Goal: Information Seeking & Learning: Learn about a topic

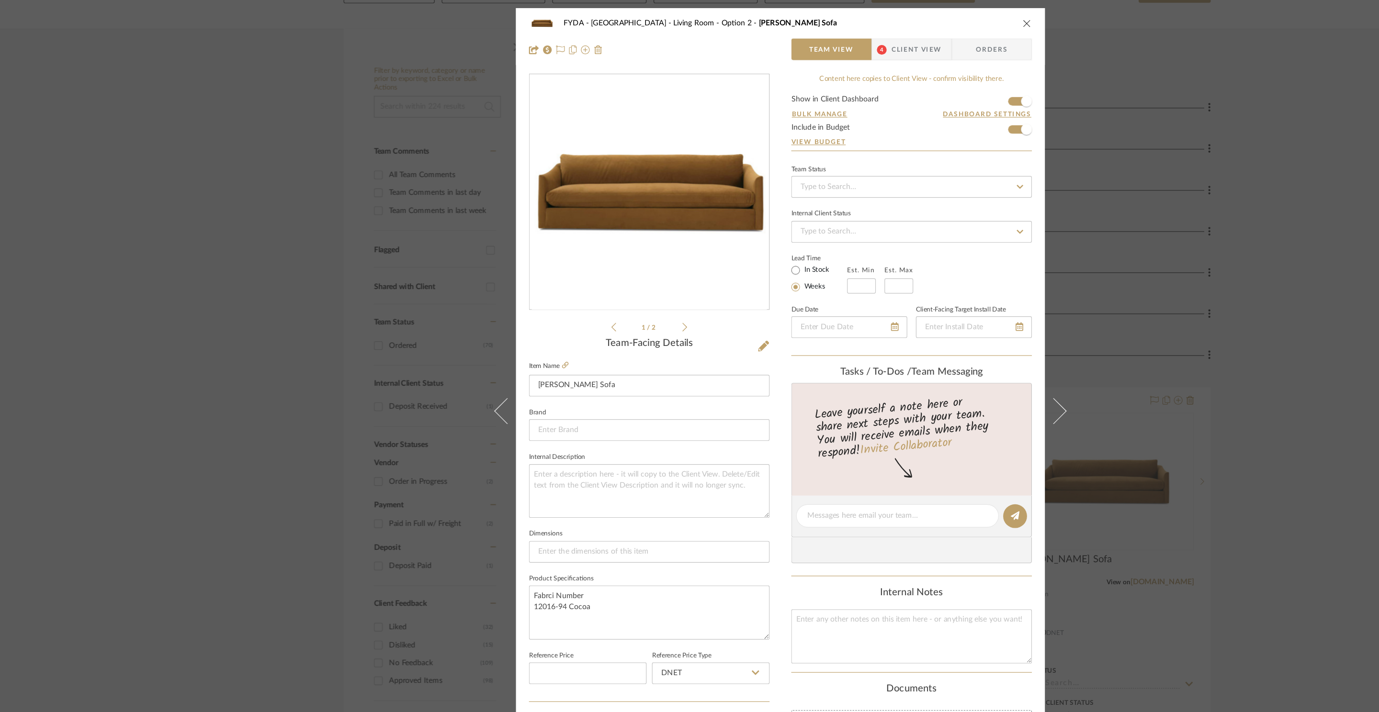
click at [1147, 112] on div "FYDA - 655 City Park Living Room - Option 2 [PERSON_NAME] Sofa Team View 4 Clie…" at bounding box center [689, 356] width 1379 height 712
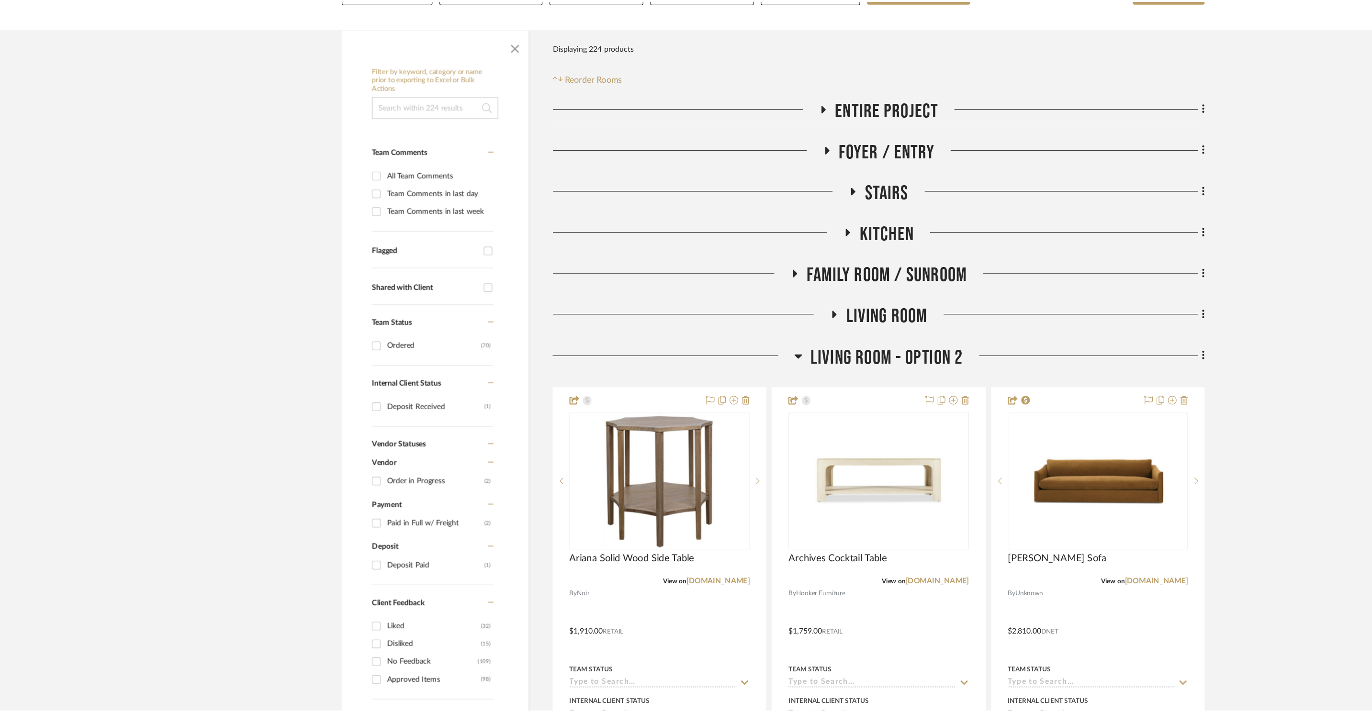
scroll to position [138, 0]
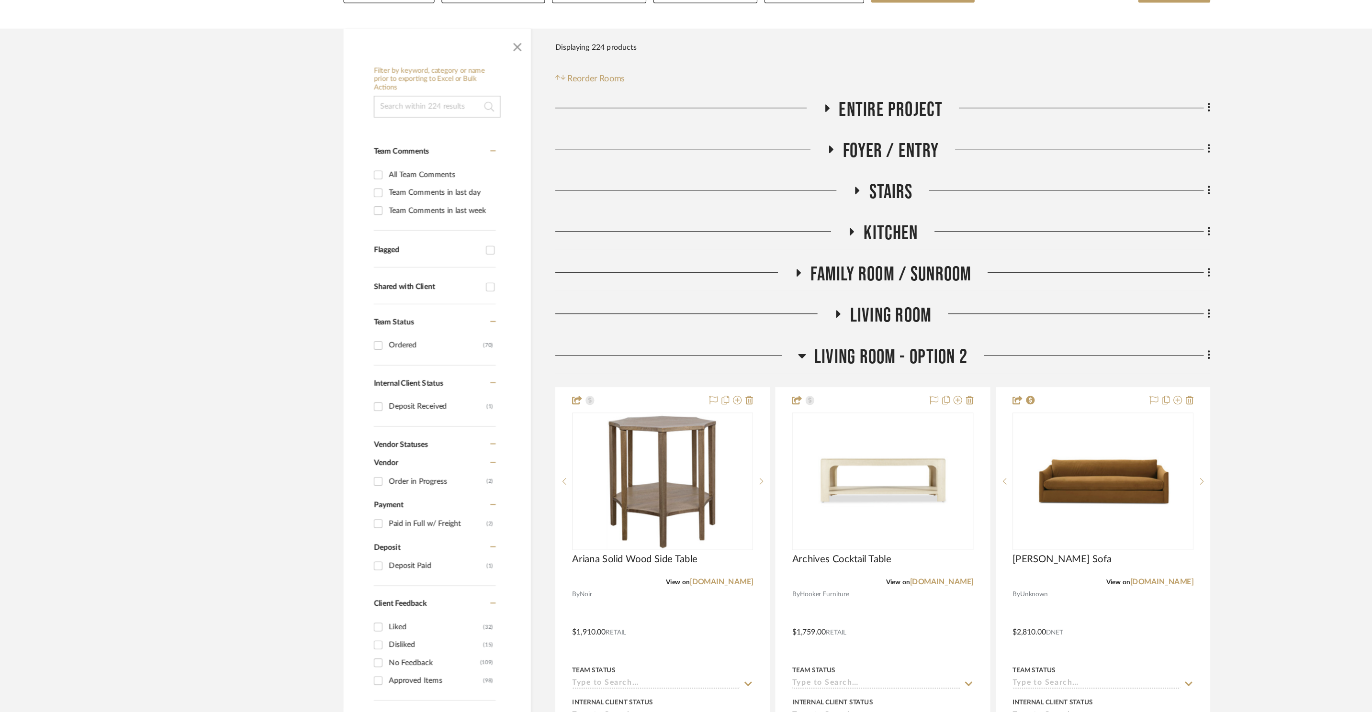
click at [785, 203] on span "Kitchen" at bounding box center [787, 206] width 48 height 21
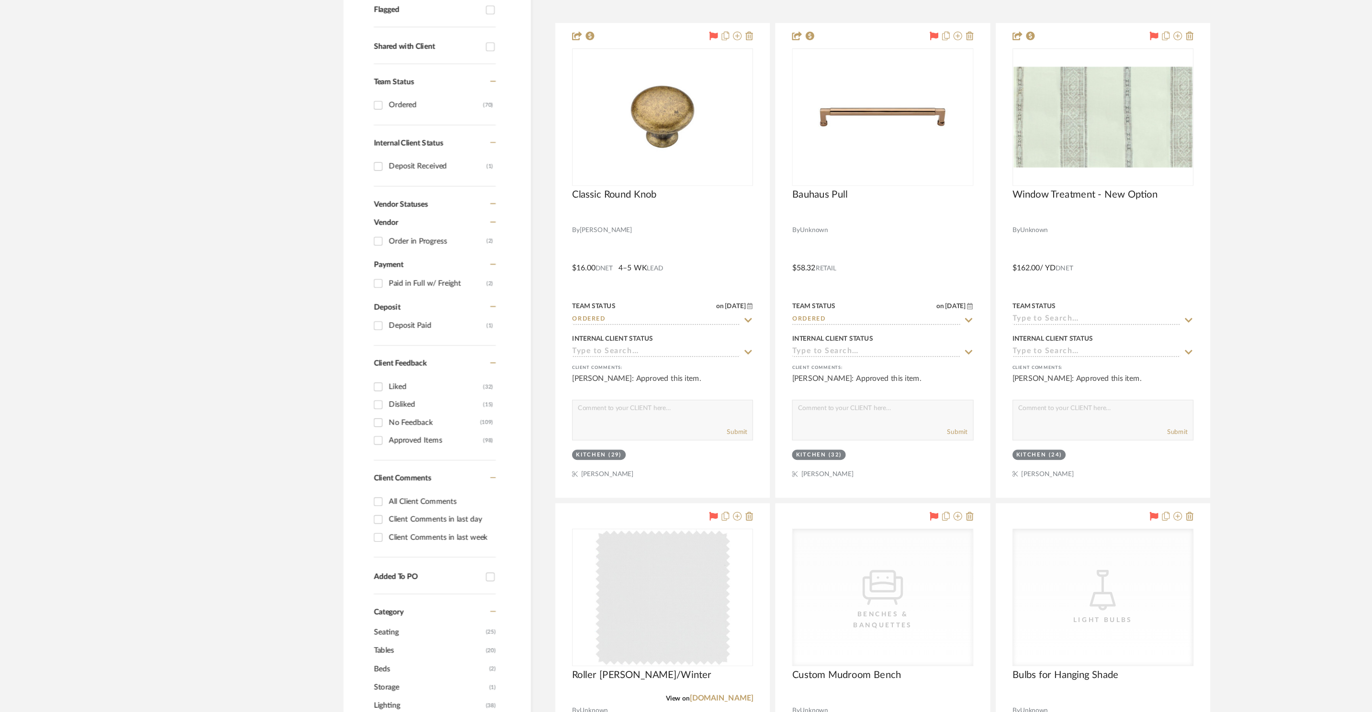
scroll to position [270, 0]
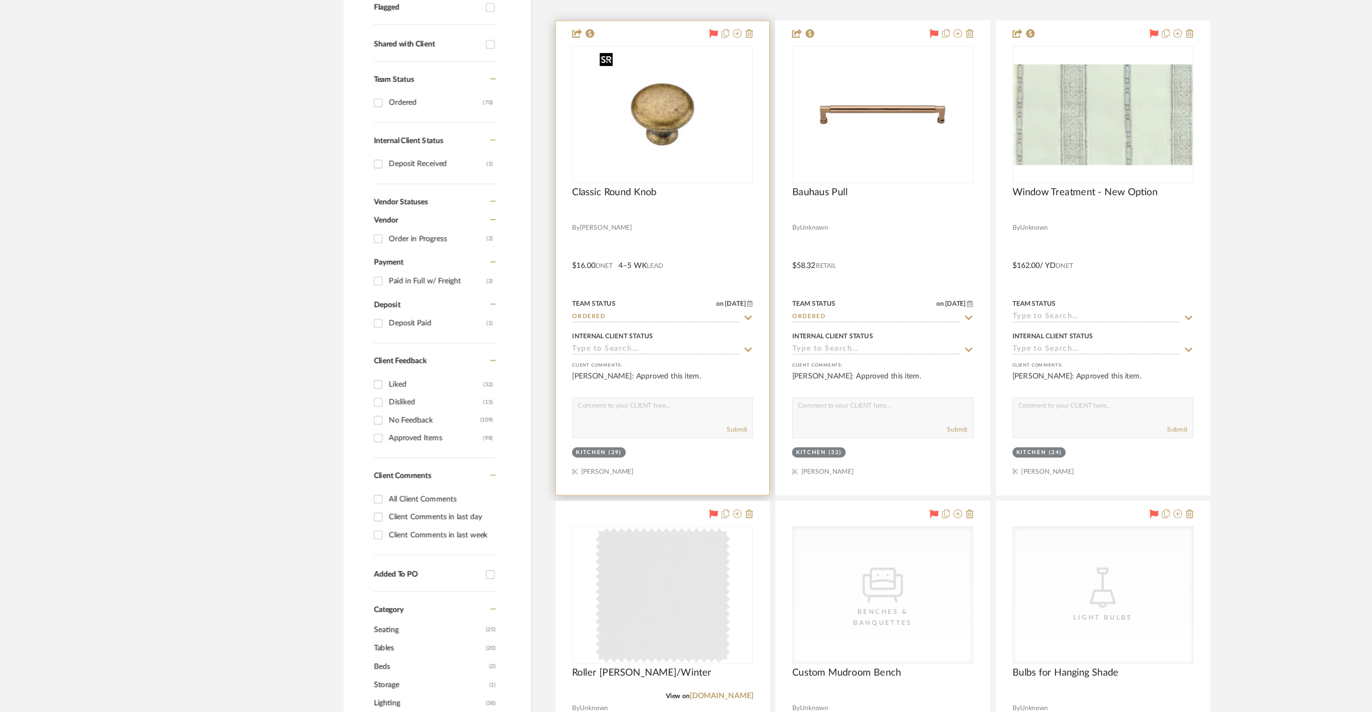
click at [554, 213] on img "0" at bounding box center [586, 184] width 120 height 120
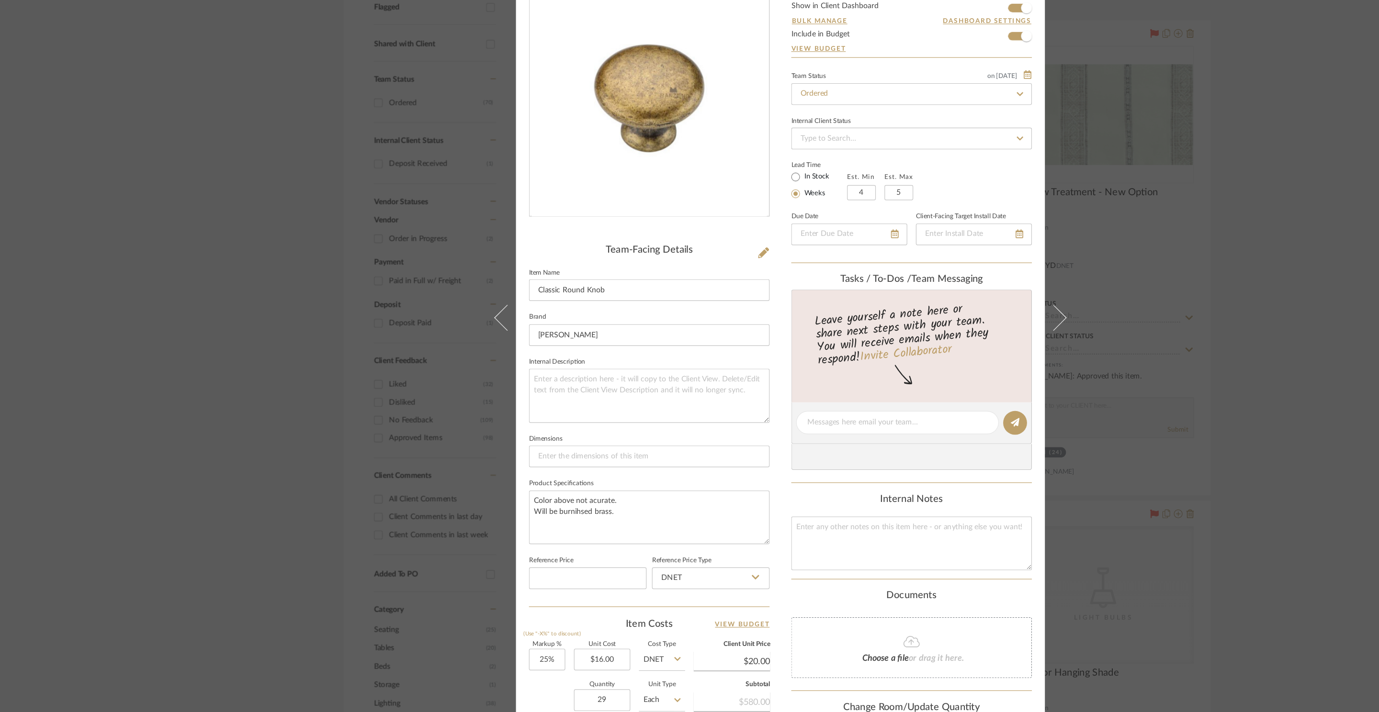
click at [1143, 275] on div "FYDA - 655 City Park Kitchen Classic Round Knob Team View Client View Orders Te…" at bounding box center [689, 356] width 1379 height 712
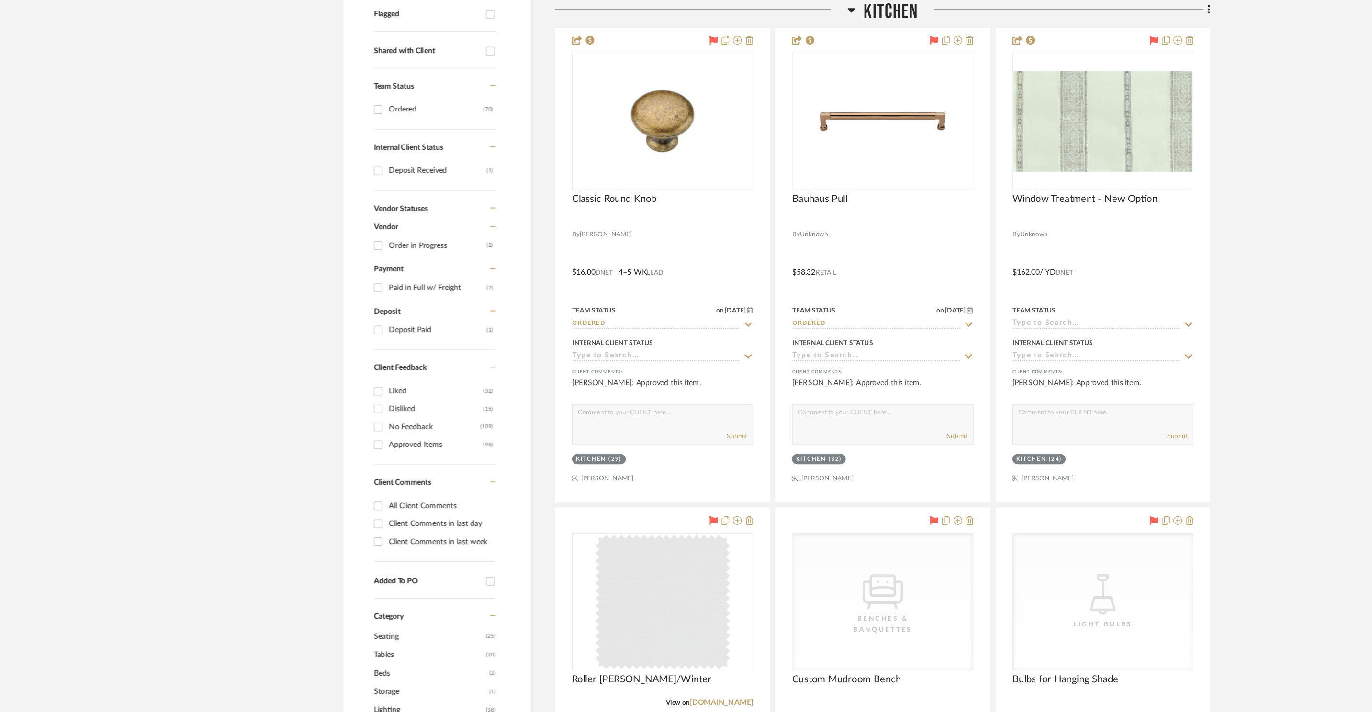
scroll to position [78, 0]
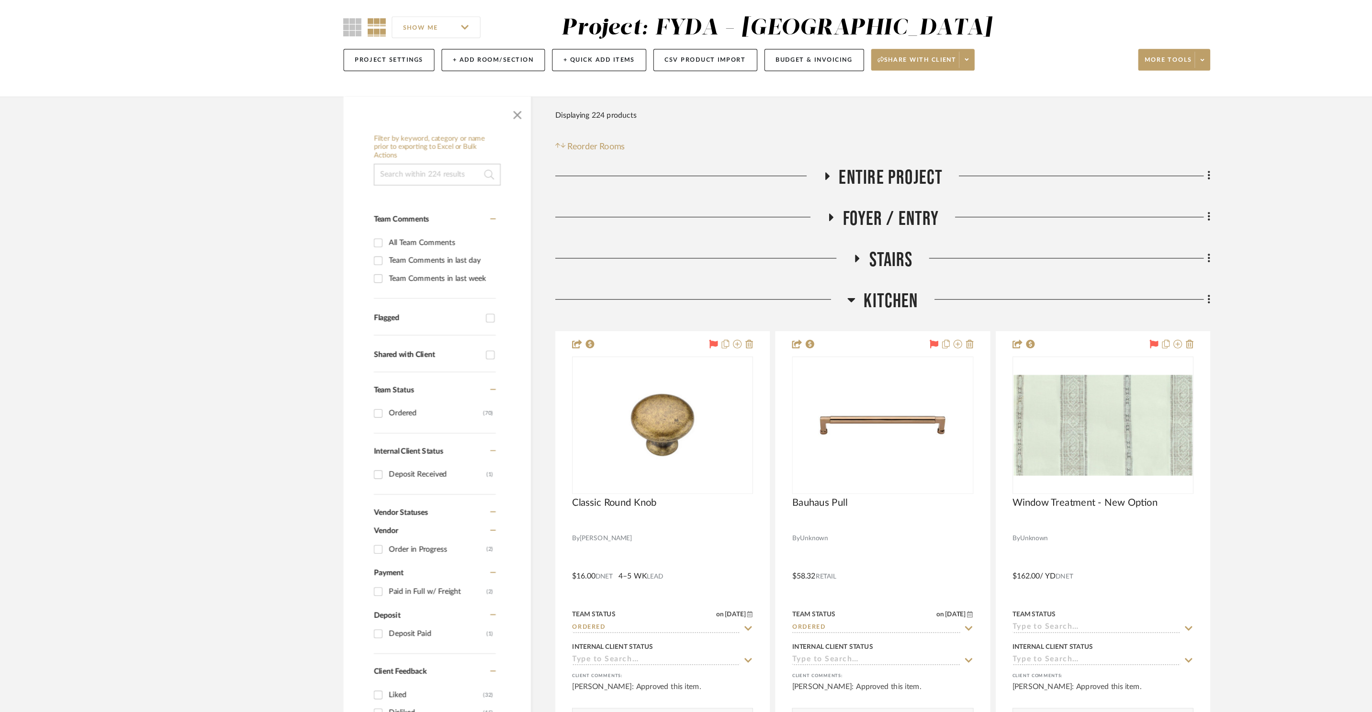
click at [752, 262] on icon at bounding box center [752, 264] width 7 height 11
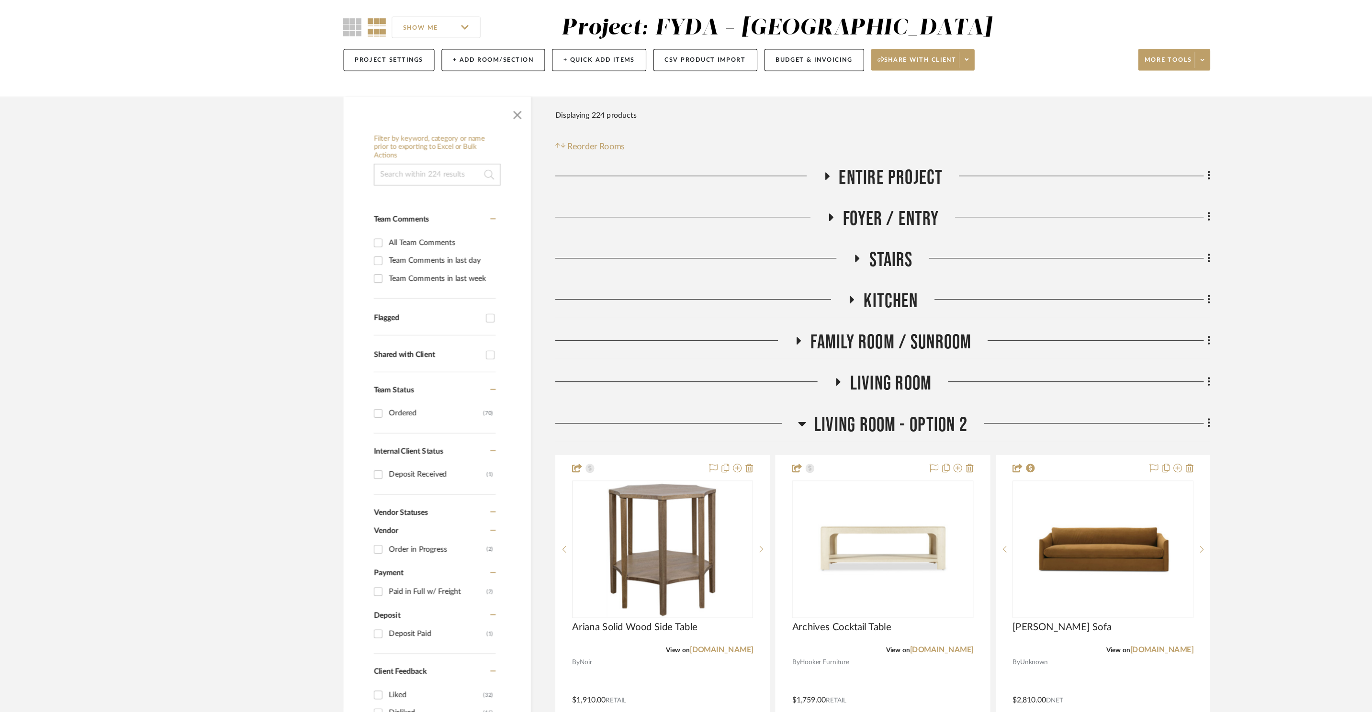
click at [768, 300] on span "Family Room / Sunroom" at bounding box center [787, 303] width 142 height 21
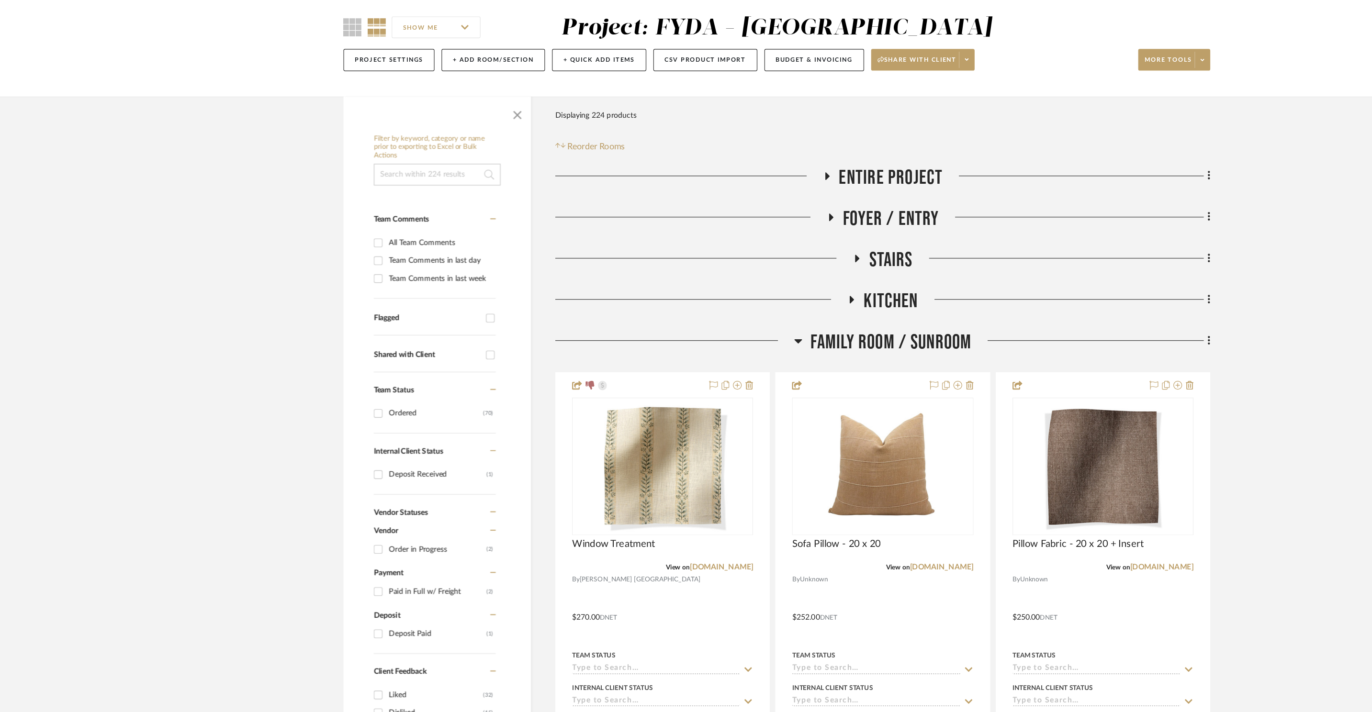
click at [768, 298] on span "Family Room / Sunroom" at bounding box center [787, 303] width 142 height 21
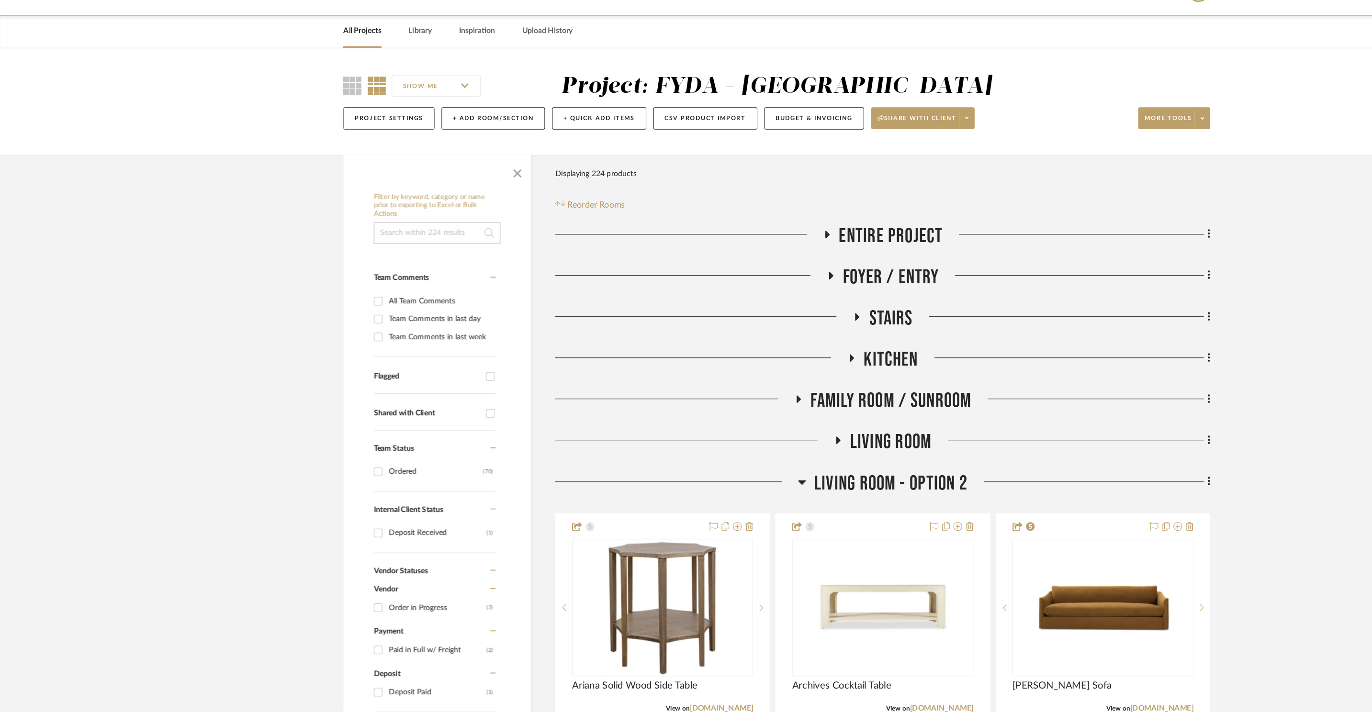
scroll to position [0, 0]
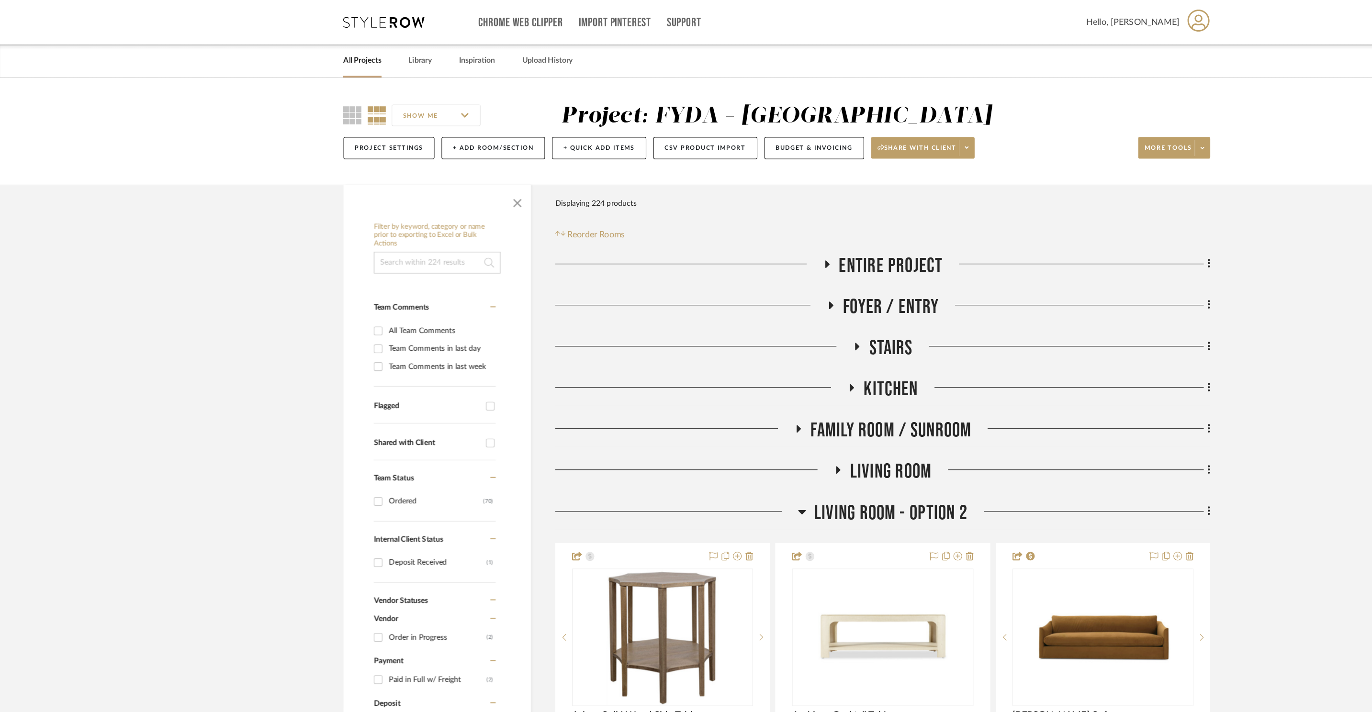
click at [773, 447] on span "Living Room - Option 2" at bounding box center [787, 454] width 135 height 21
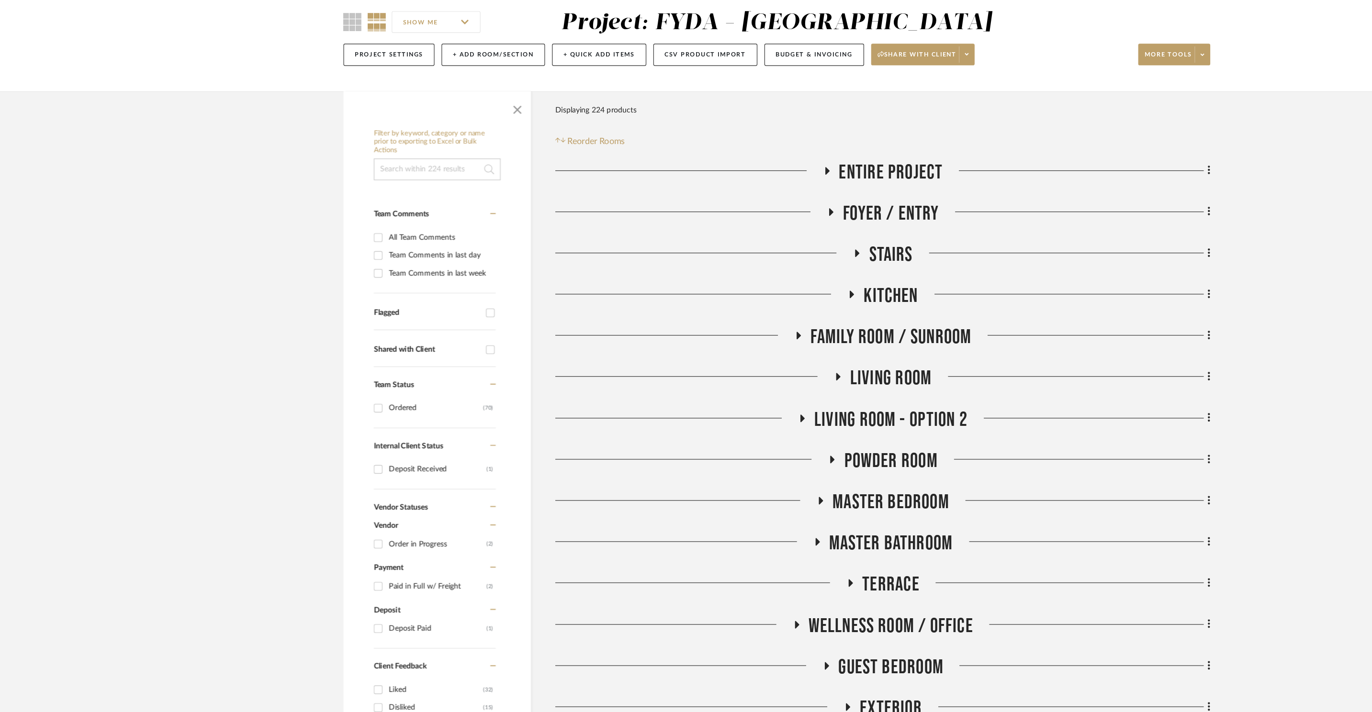
click at [791, 594] on span "Terrace" at bounding box center [787, 599] width 50 height 21
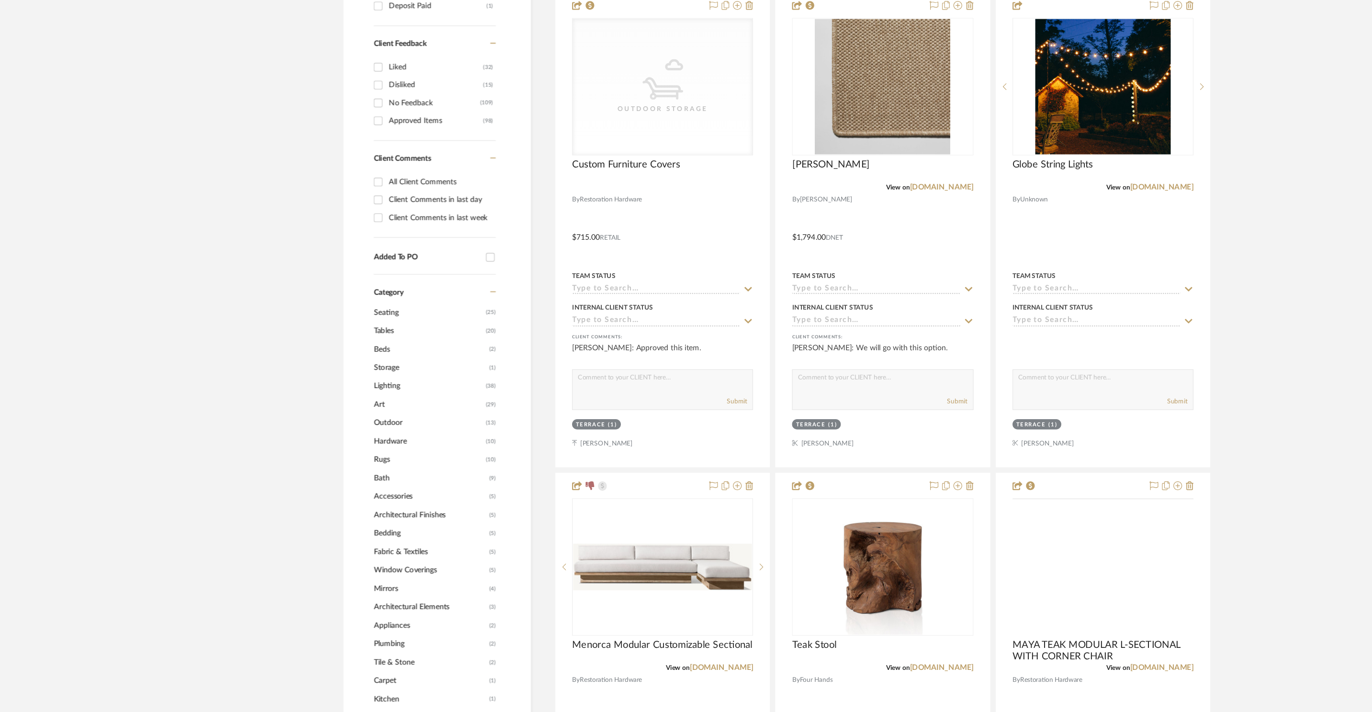
scroll to position [621, 0]
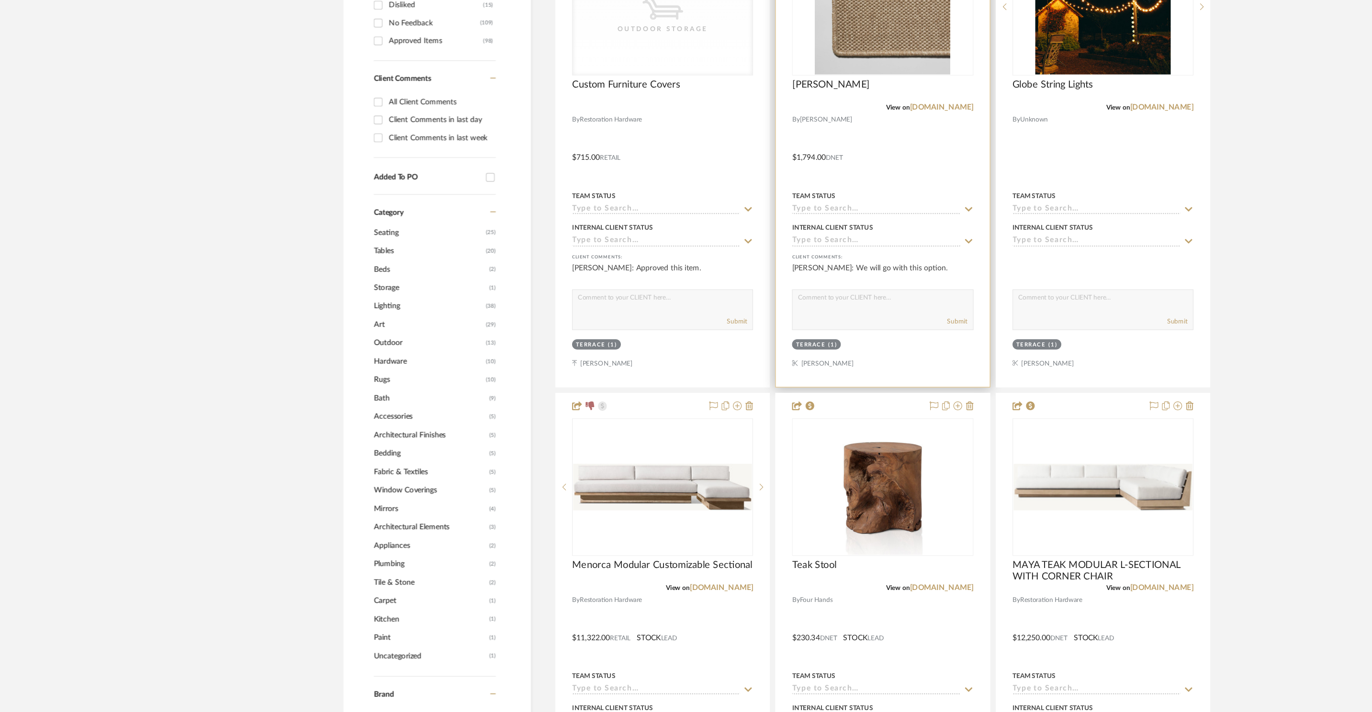
drag, startPoint x: 845, startPoint y: 174, endPoint x: 839, endPoint y: 165, distance: 10.1
click at [845, 174] on link "[DOMAIN_NAME]" at bounding box center [832, 177] width 56 height 7
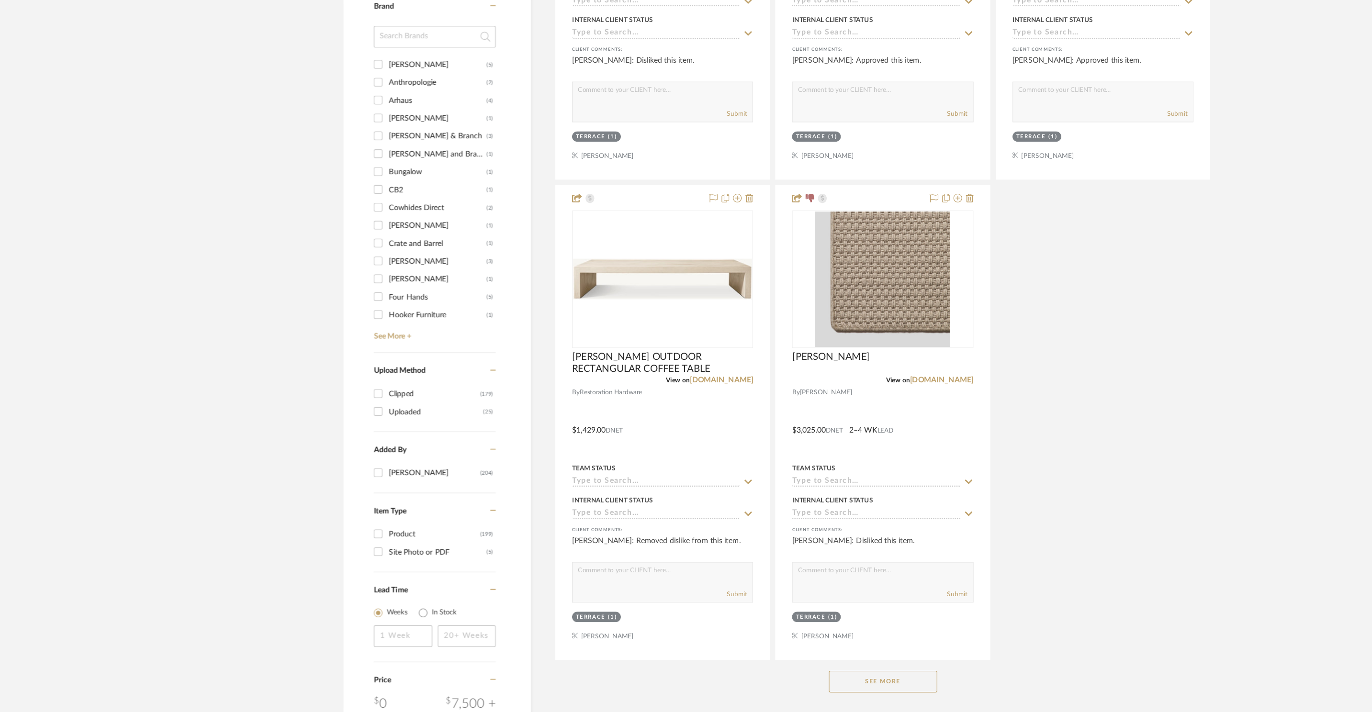
scroll to position [1527, 0]
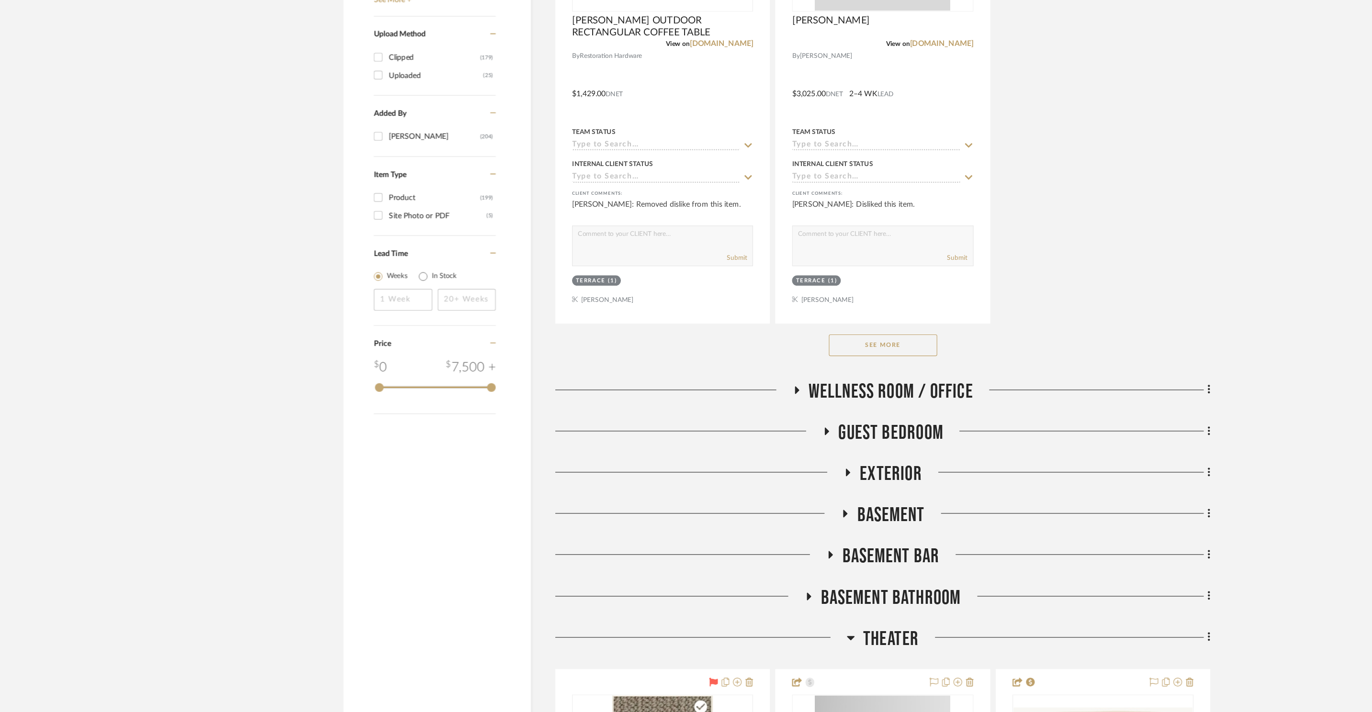
click at [748, 396] on button "See More" at bounding box center [781, 387] width 96 height 19
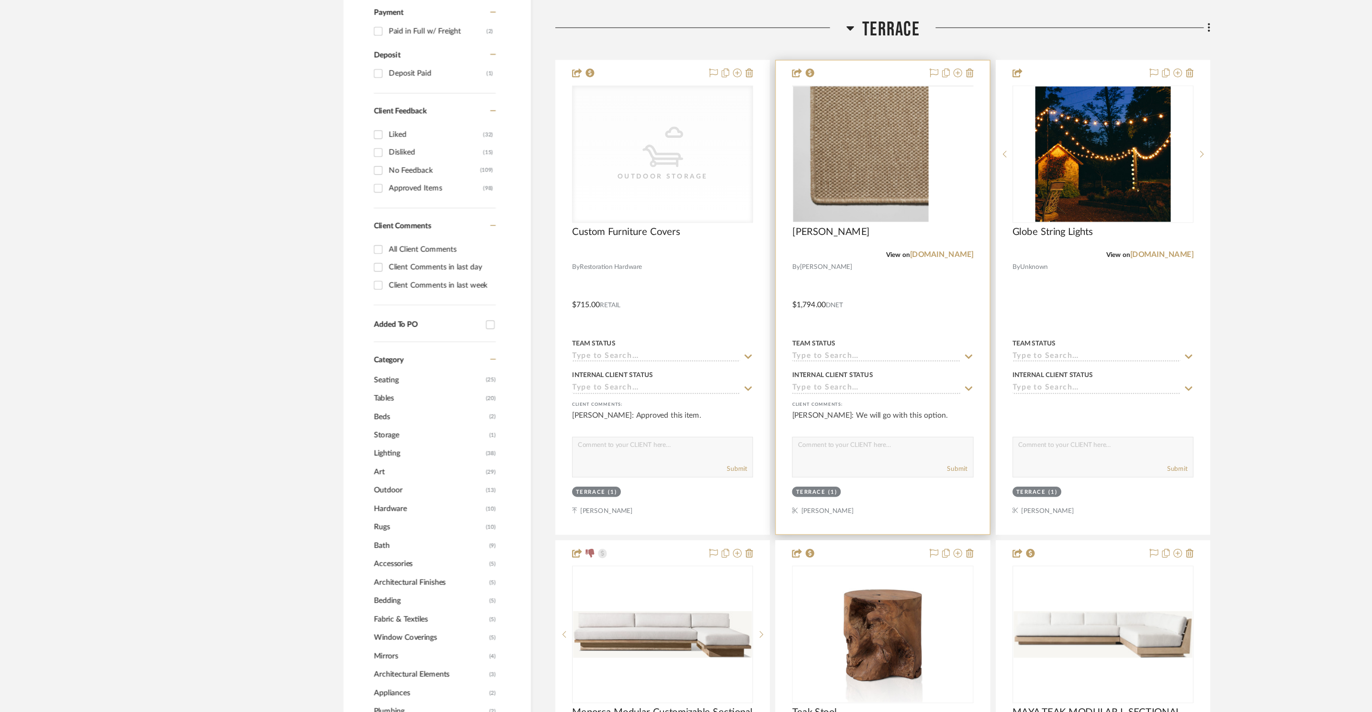
scroll to position [571, 0]
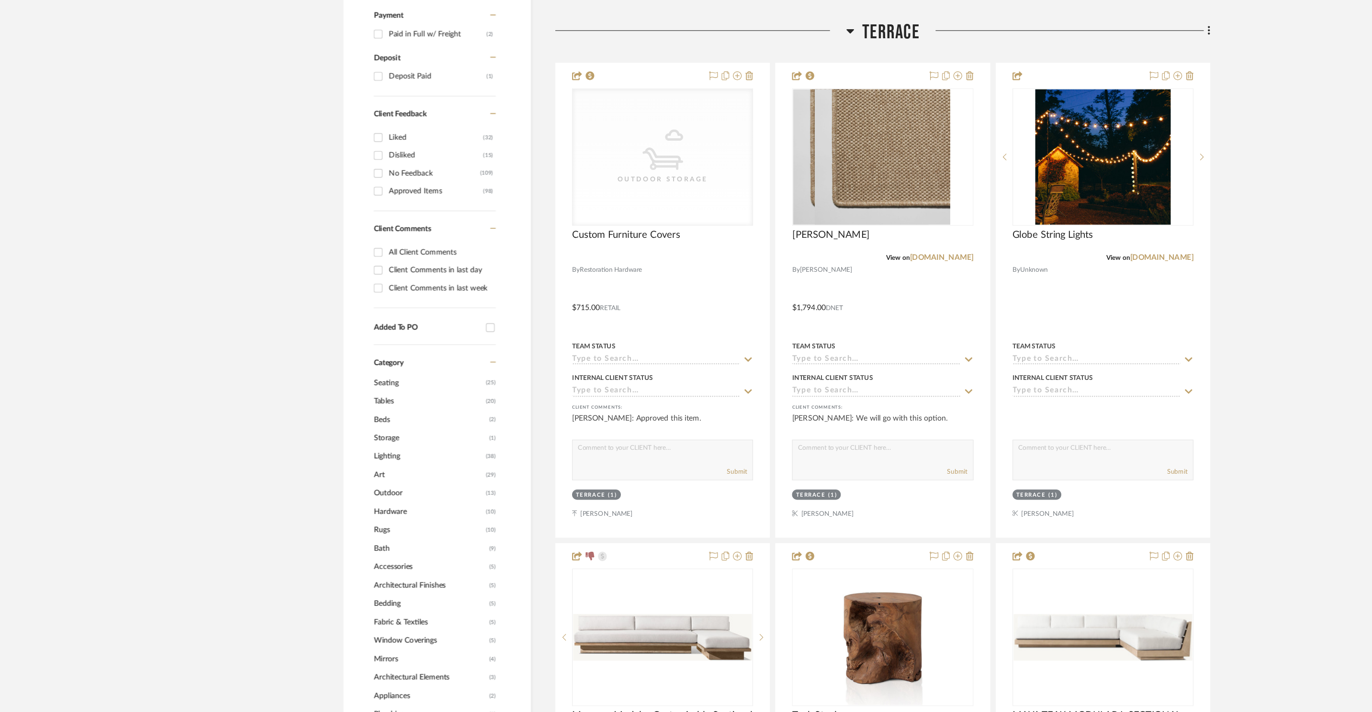
click at [779, 27] on span "Terrace" at bounding box center [787, 29] width 50 height 21
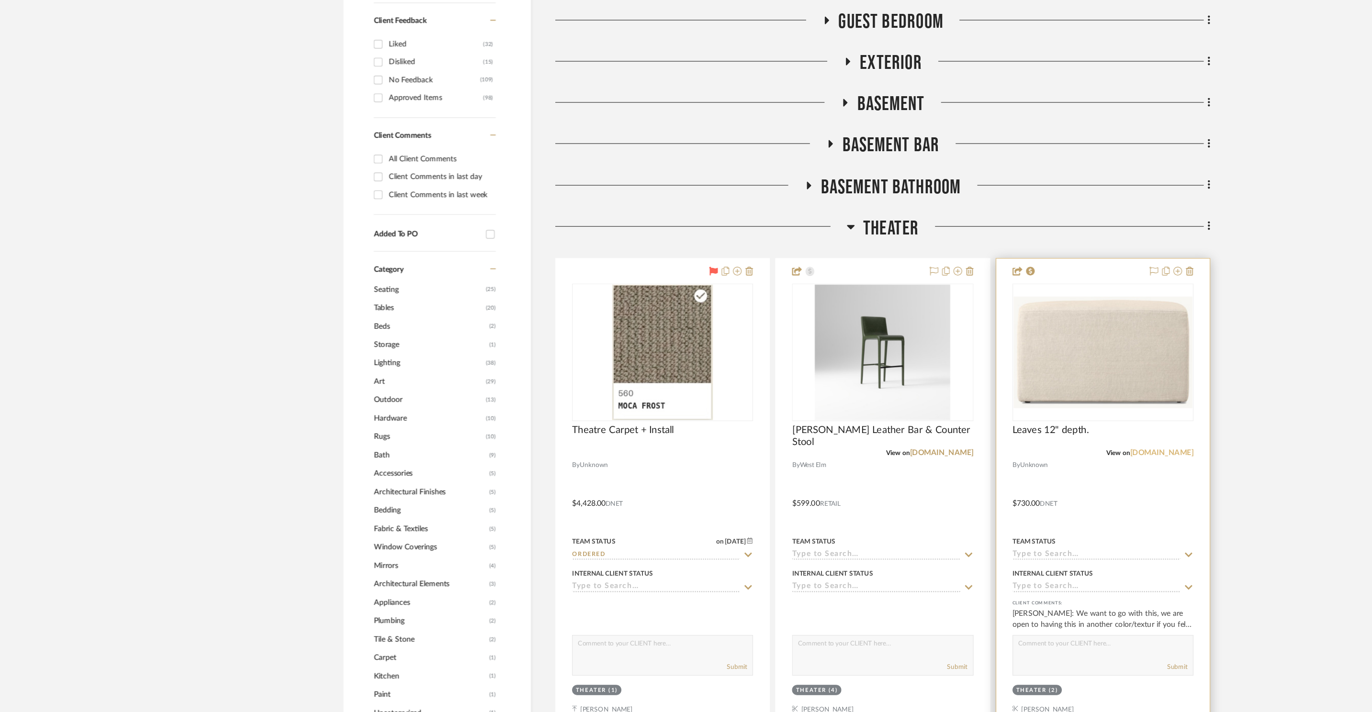
click at [1048, 484] on link "[DOMAIN_NAME]" at bounding box center [1027, 483] width 56 height 7
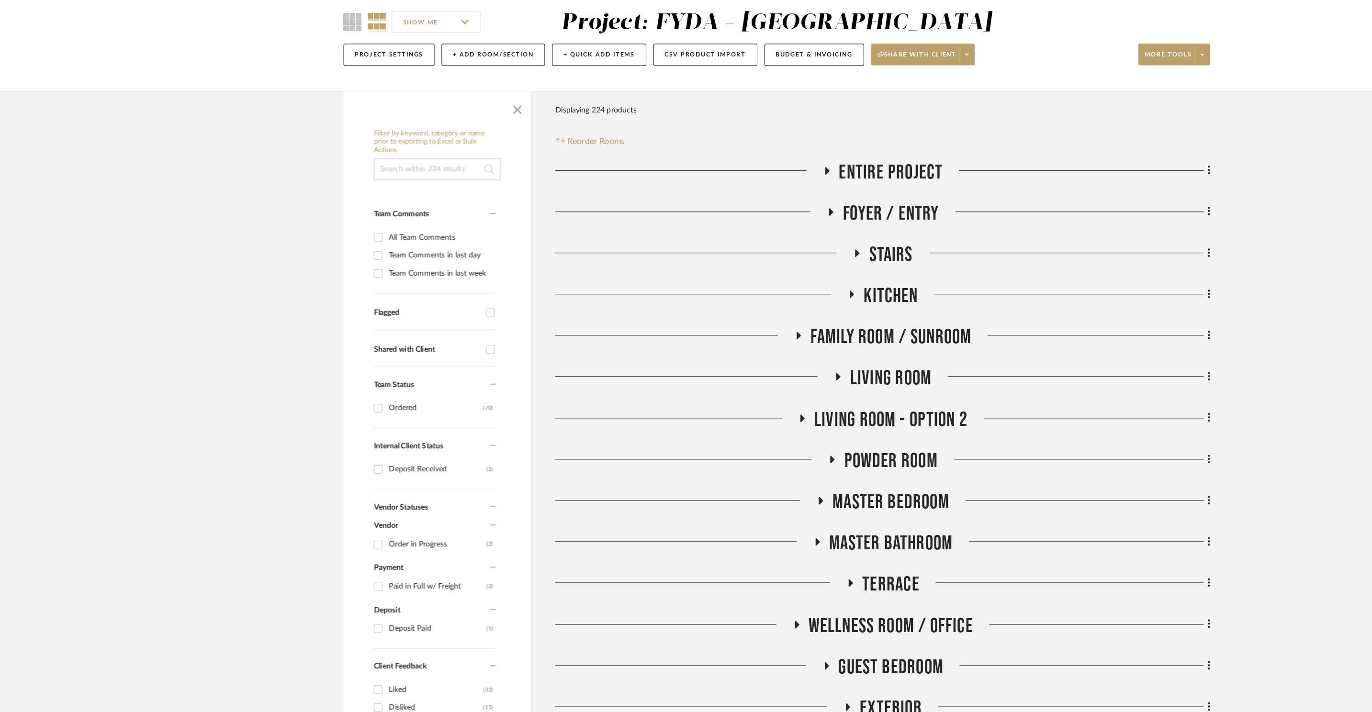
scroll to position [0, 0]
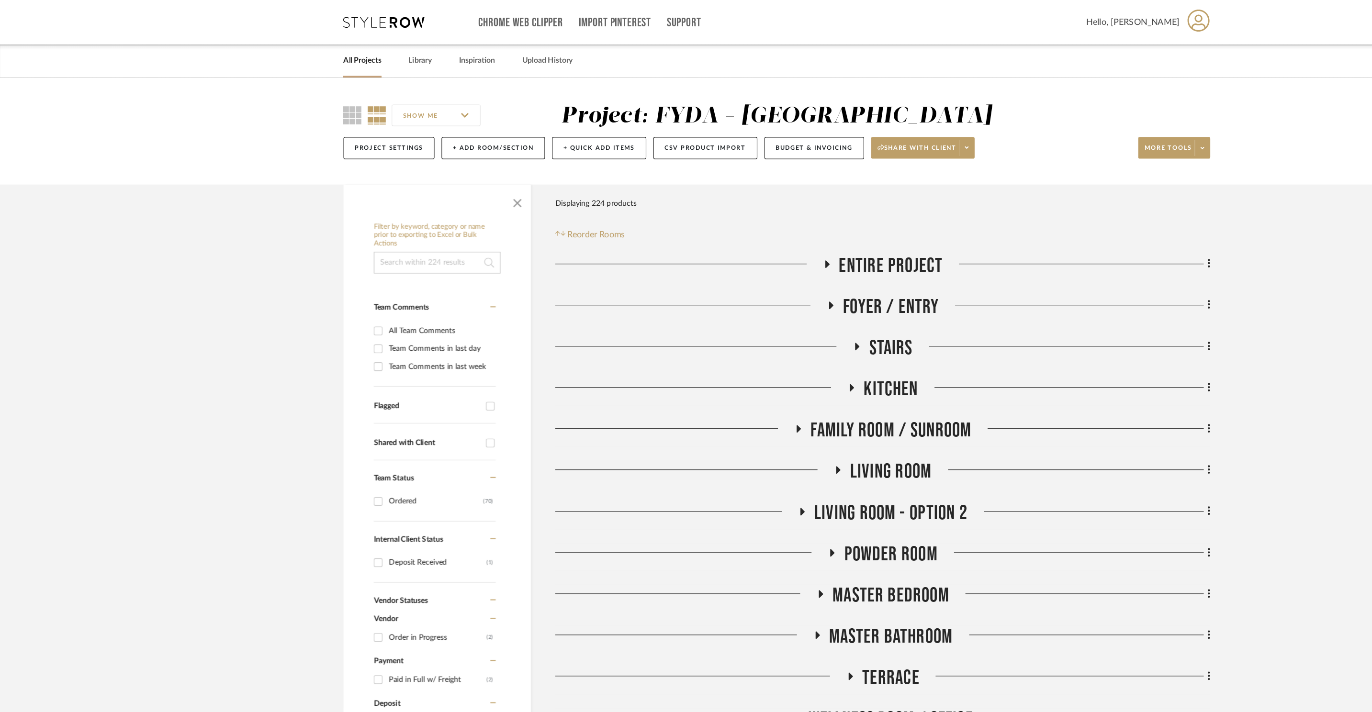
click at [759, 444] on span "Living Room - Option 2" at bounding box center [787, 454] width 135 height 21
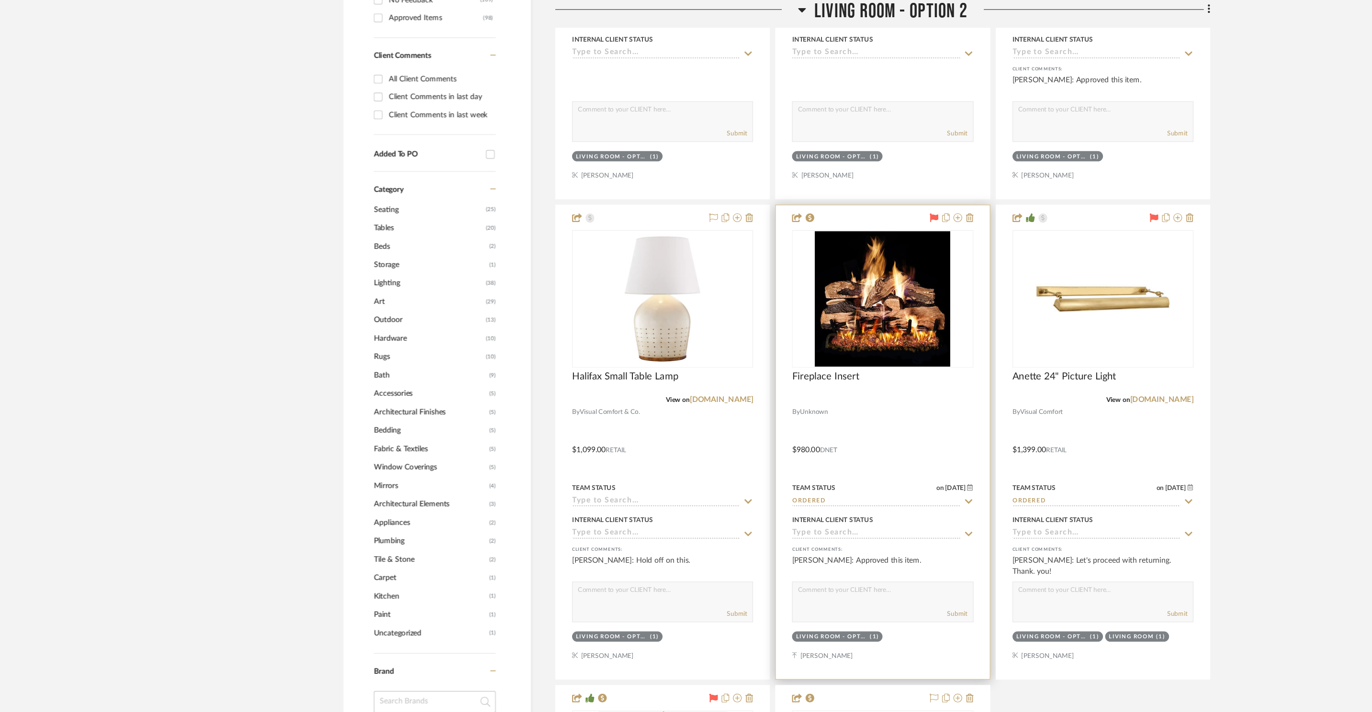
scroll to position [421, 0]
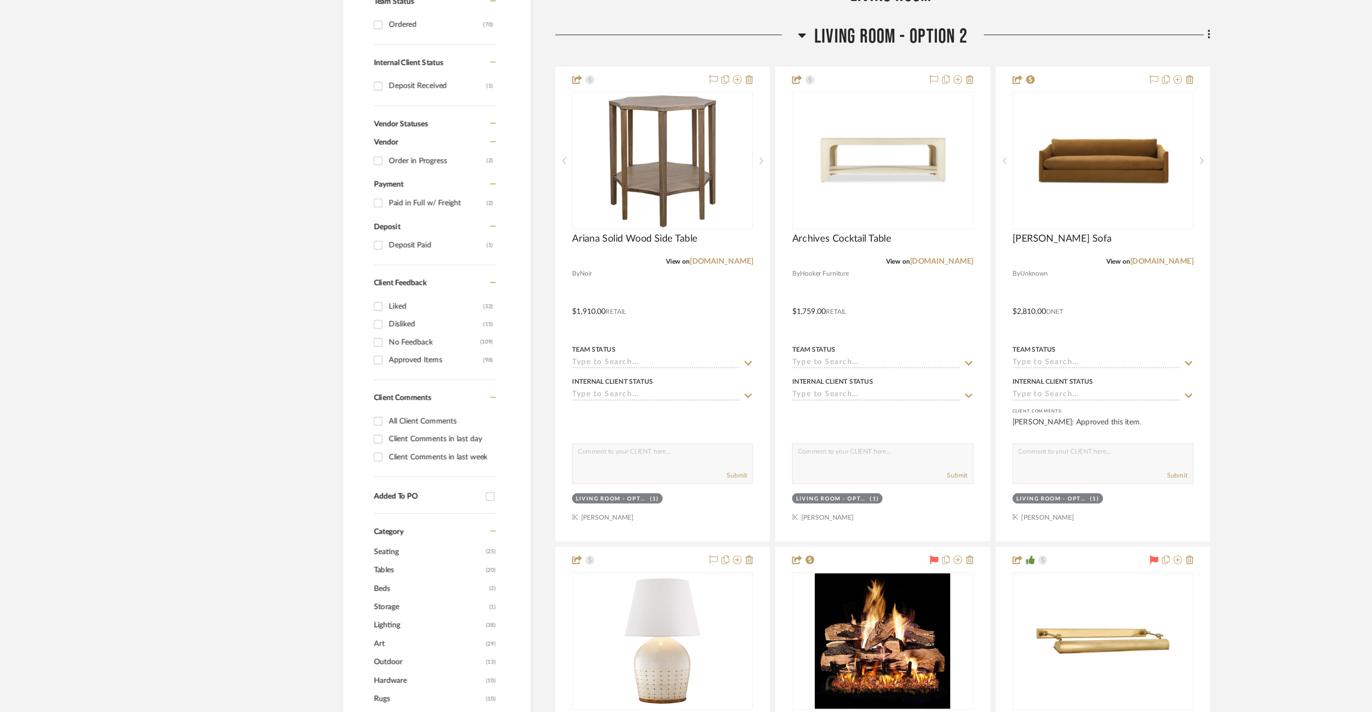
click at [767, 32] on span "Living Room - Option 2" at bounding box center [787, 33] width 135 height 21
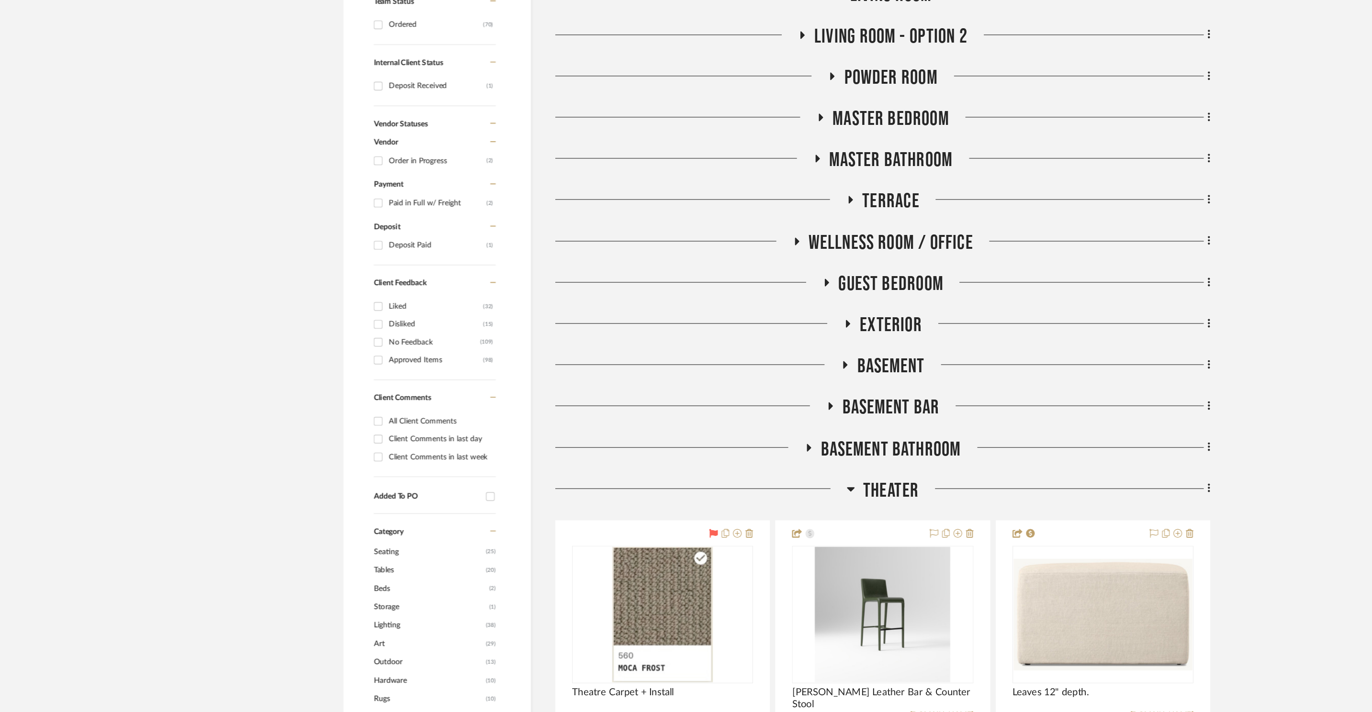
click at [797, 431] on span "Theater" at bounding box center [787, 434] width 49 height 21
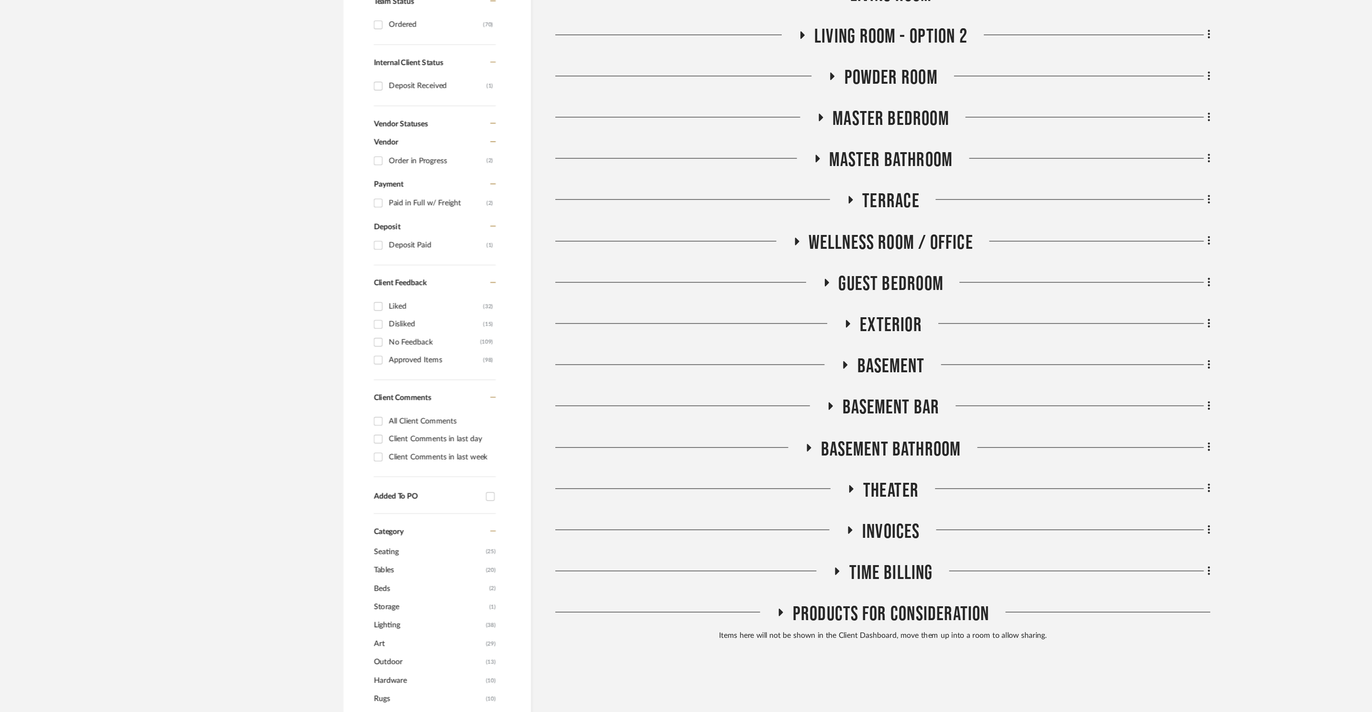
click at [775, 542] on span "Products For Consideration" at bounding box center [787, 543] width 174 height 21
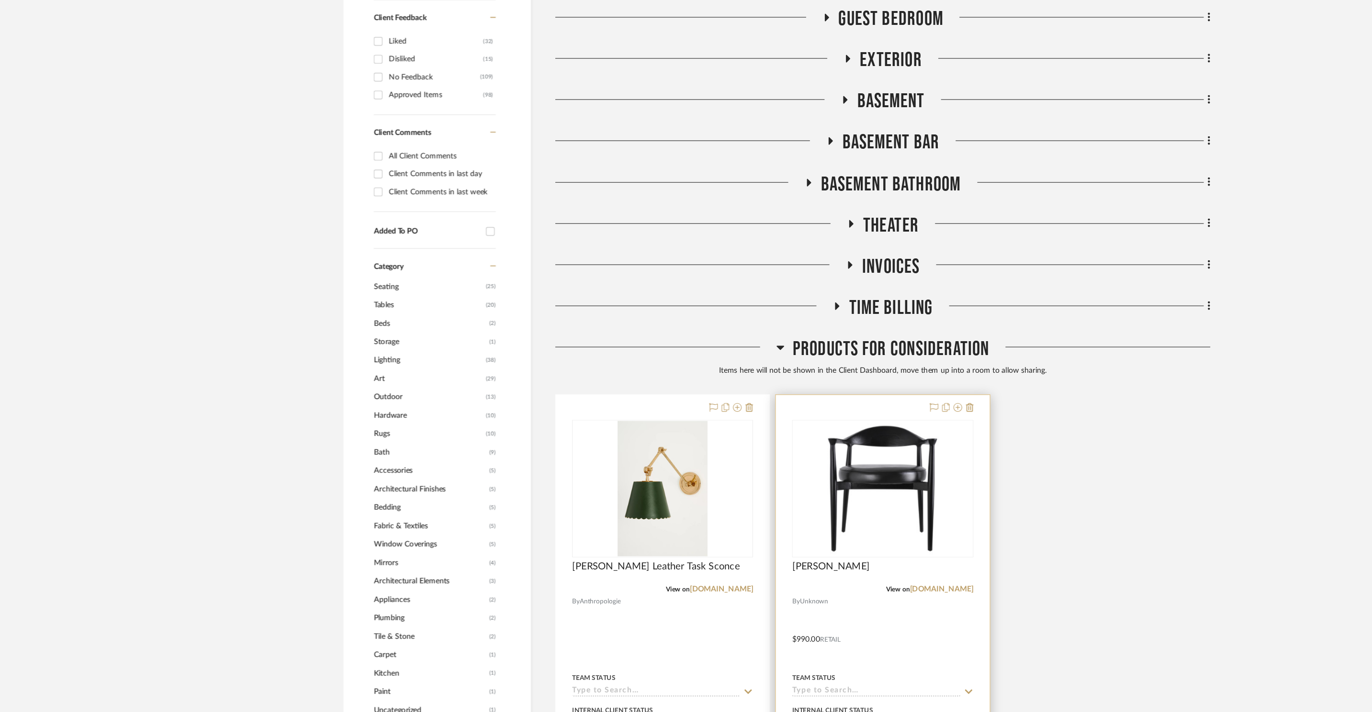
scroll to position [620, 0]
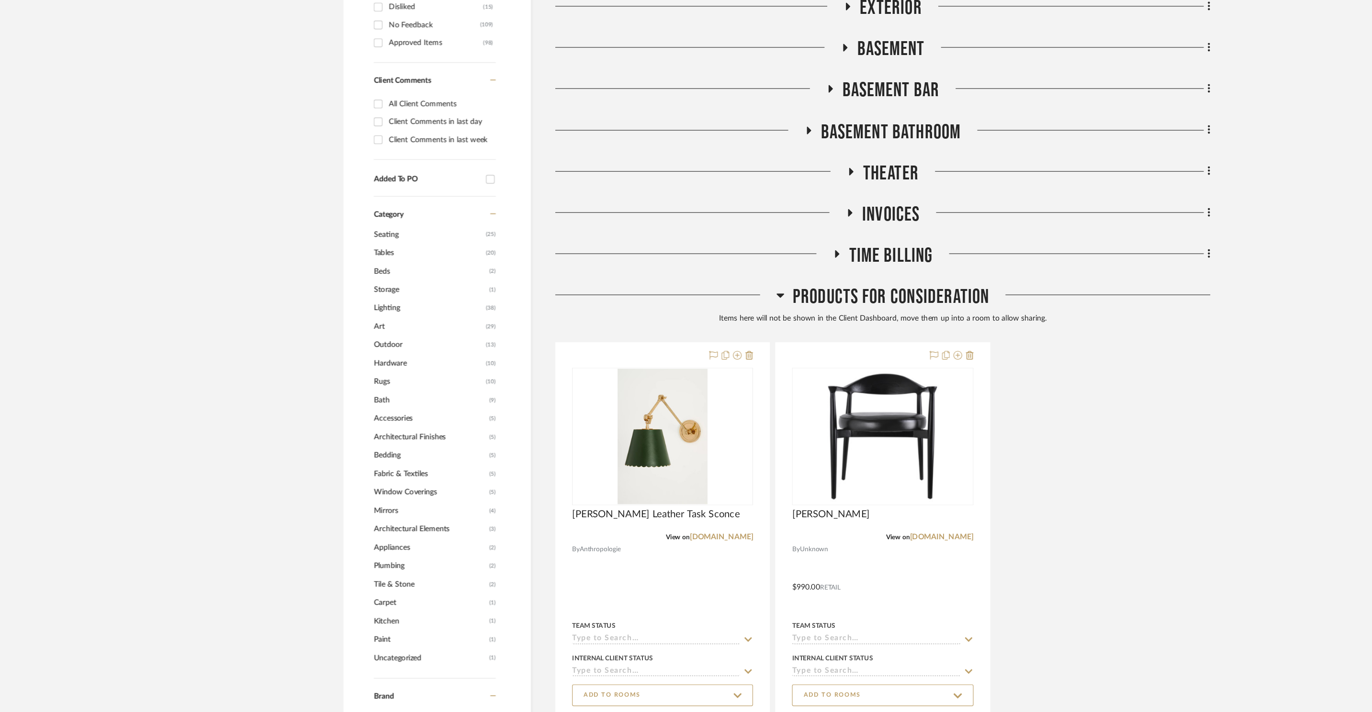
click at [742, 339] on span "Products For Consideration" at bounding box center [787, 345] width 174 height 21
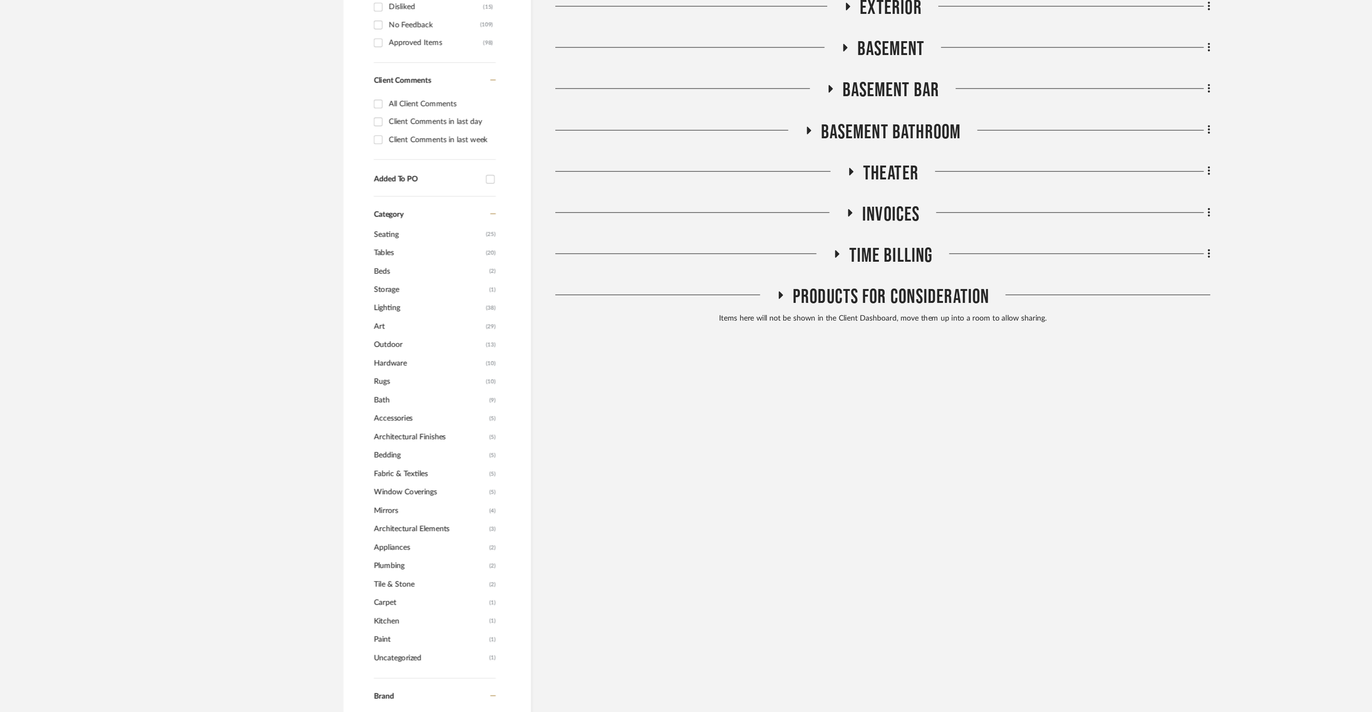
click at [781, 305] on span "Time Billing" at bounding box center [787, 308] width 74 height 21
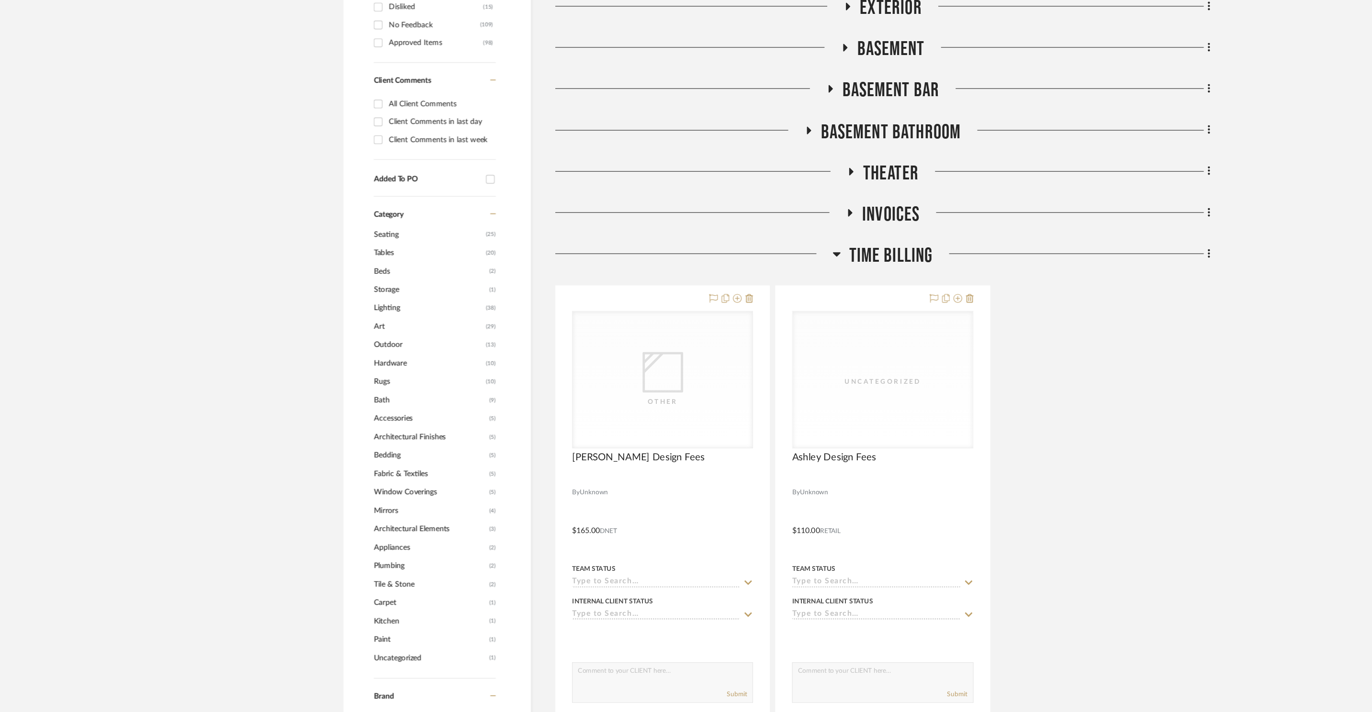
click at [784, 303] on span "Time Billing" at bounding box center [787, 308] width 74 height 21
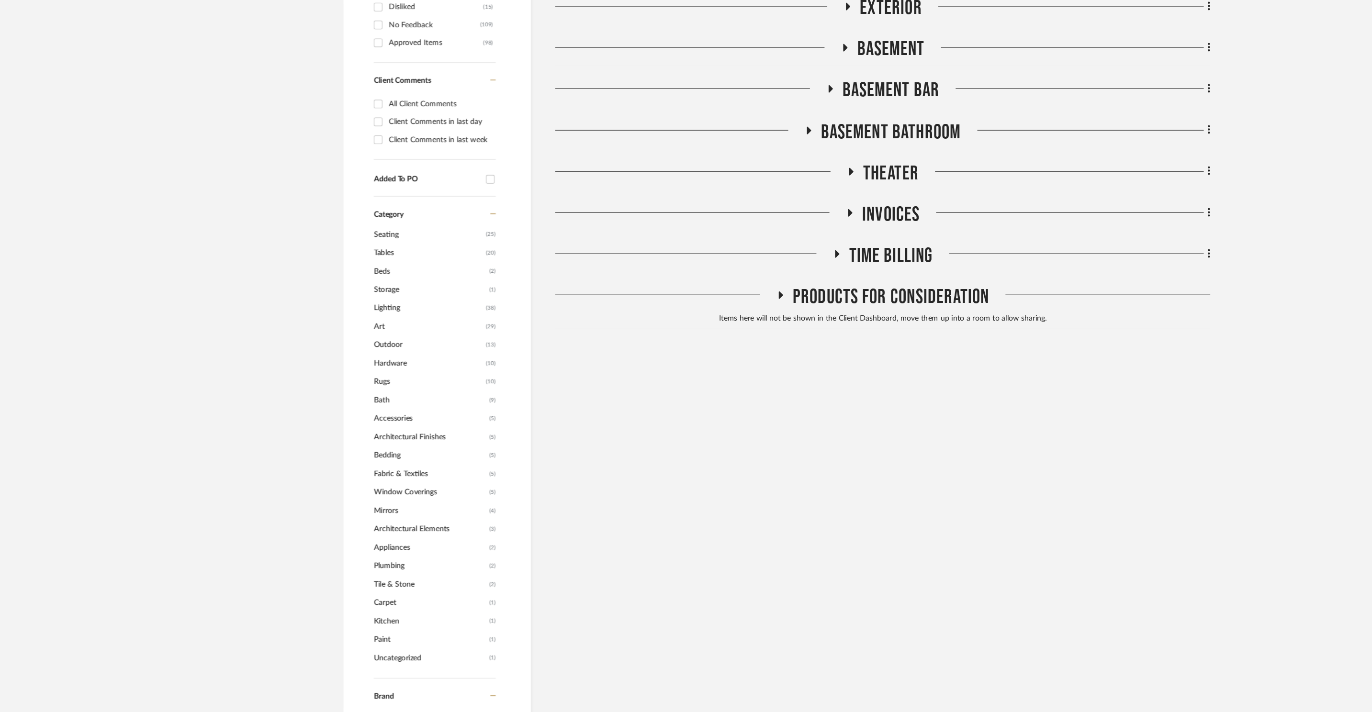
click at [771, 271] on span "Invoices" at bounding box center [787, 272] width 51 height 21
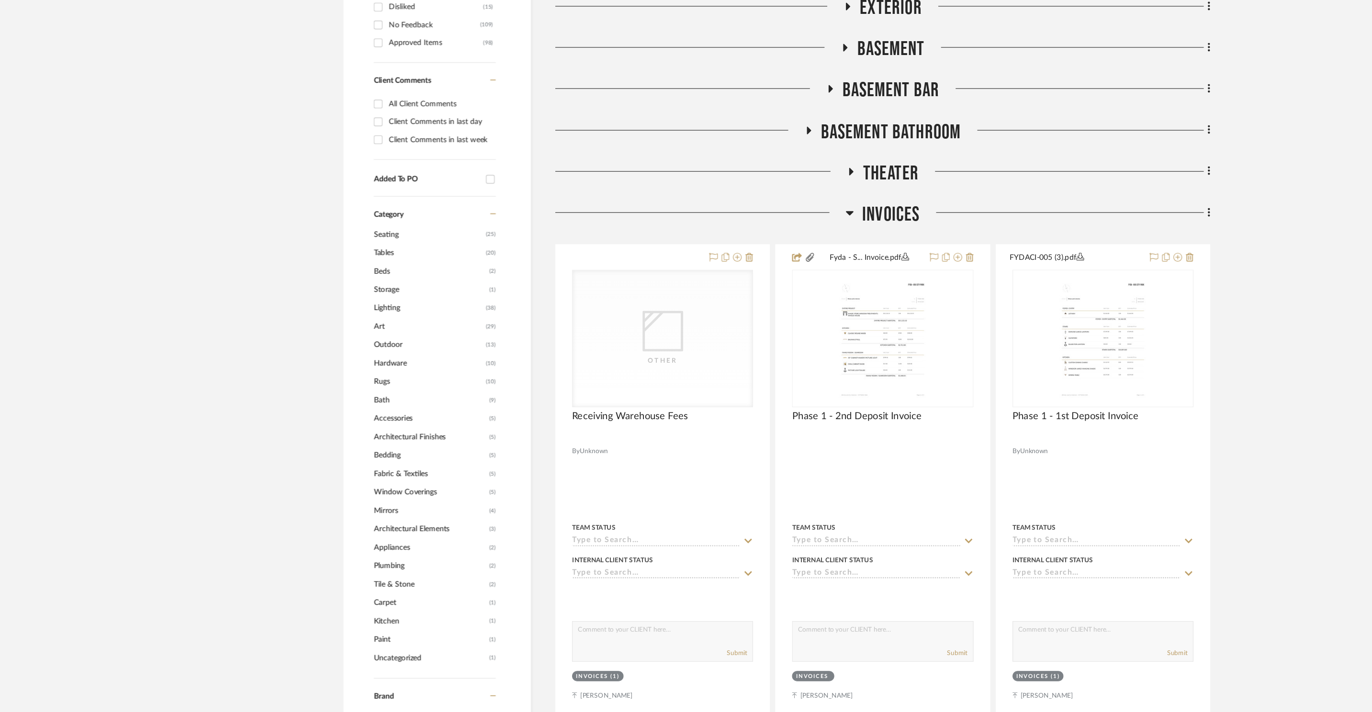
click at [771, 271] on span "Invoices" at bounding box center [787, 272] width 51 height 21
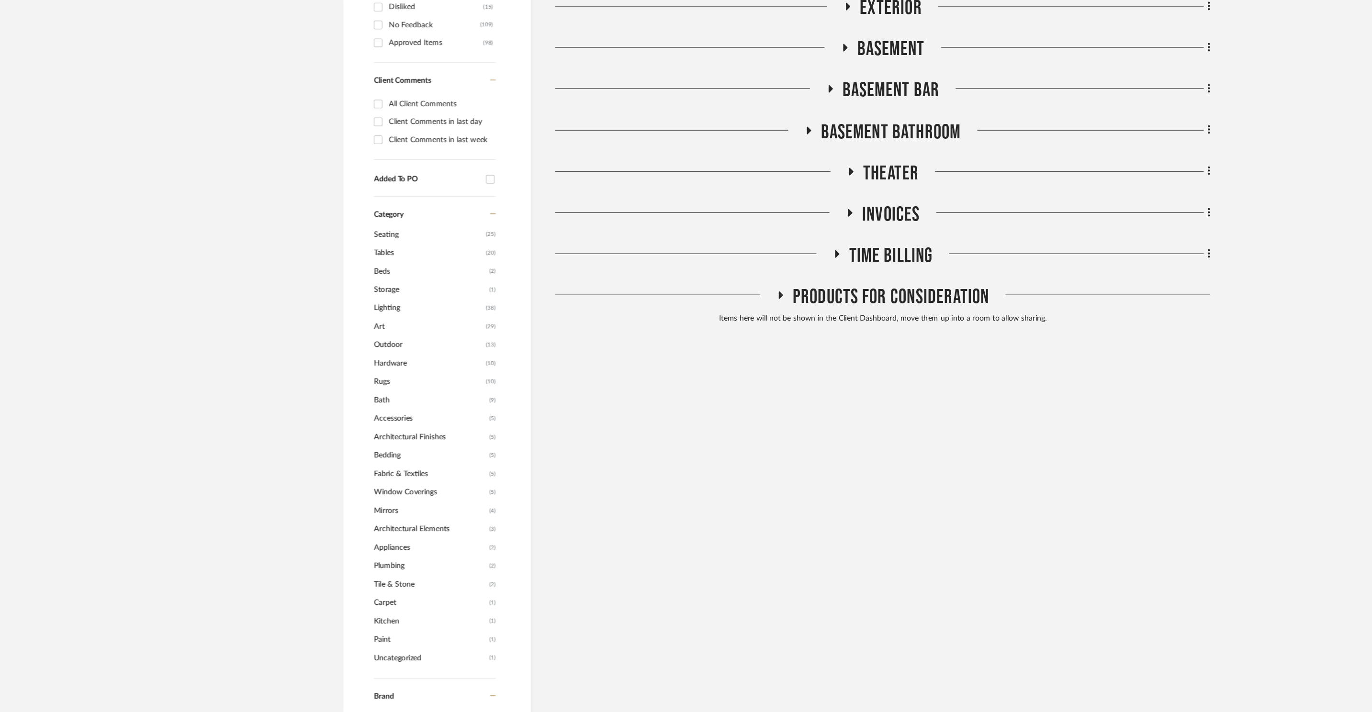
click at [802, 228] on span "Theater" at bounding box center [787, 236] width 49 height 21
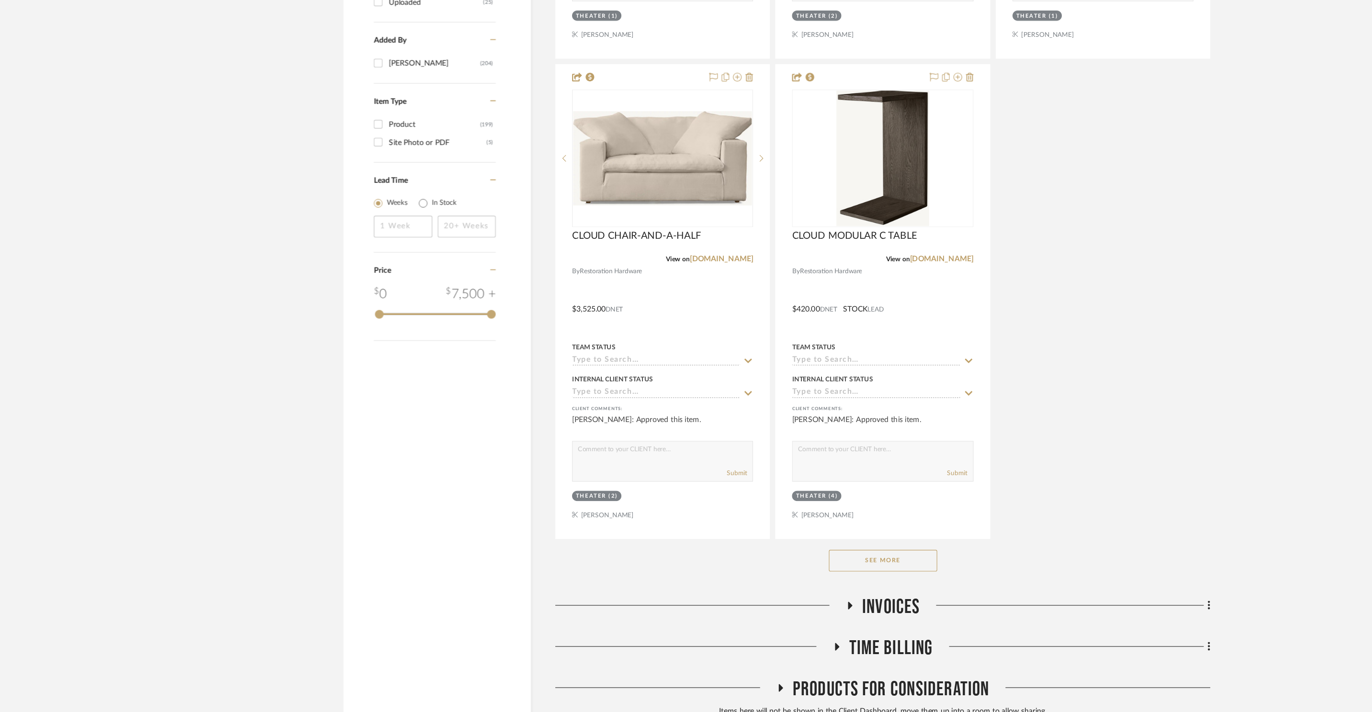
scroll to position [1674, 0]
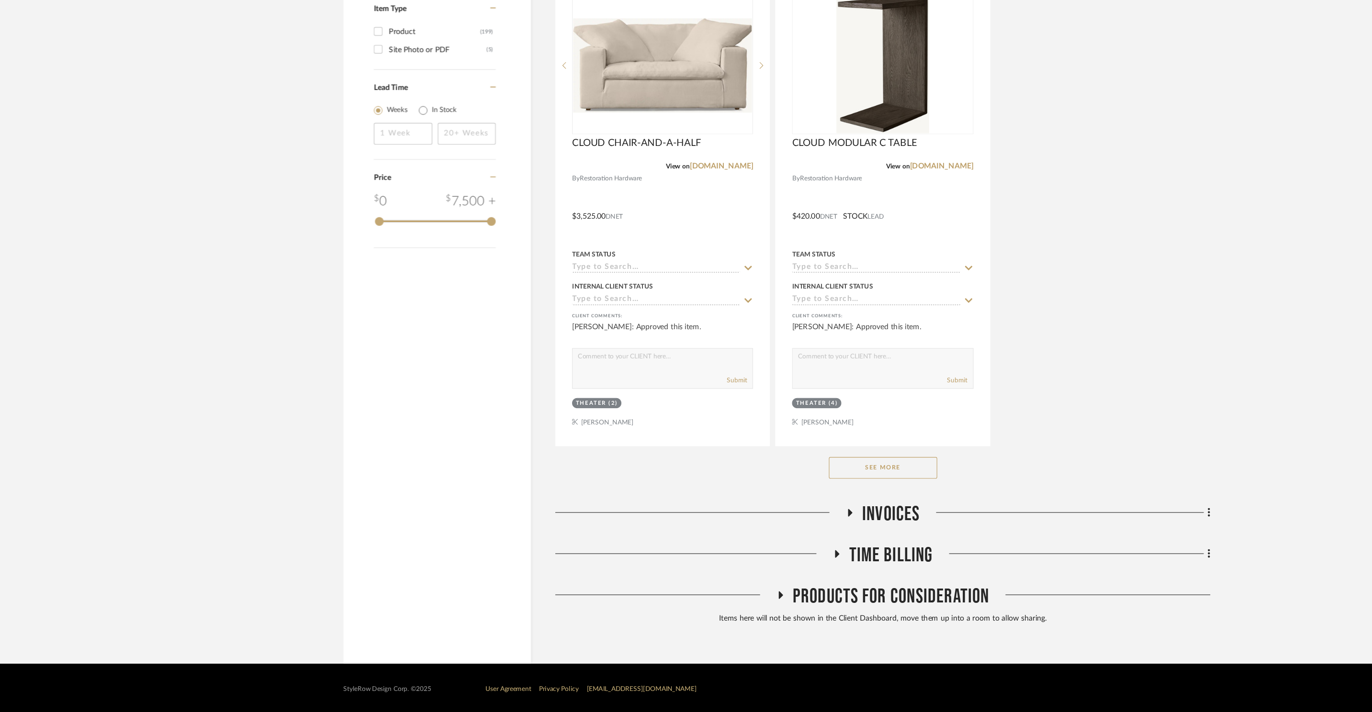
click at [808, 500] on button "See More" at bounding box center [781, 495] width 96 height 19
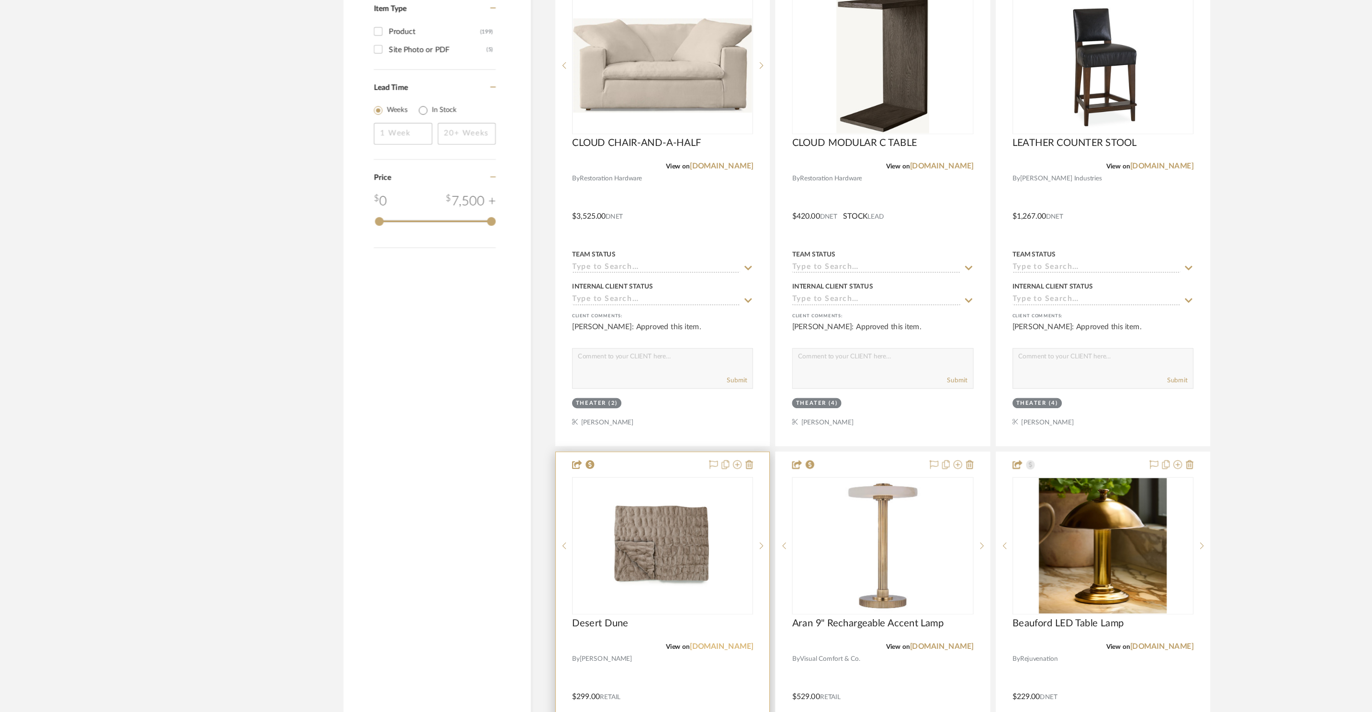
click at [636, 654] on link "[DOMAIN_NAME]" at bounding box center [638, 654] width 56 height 7
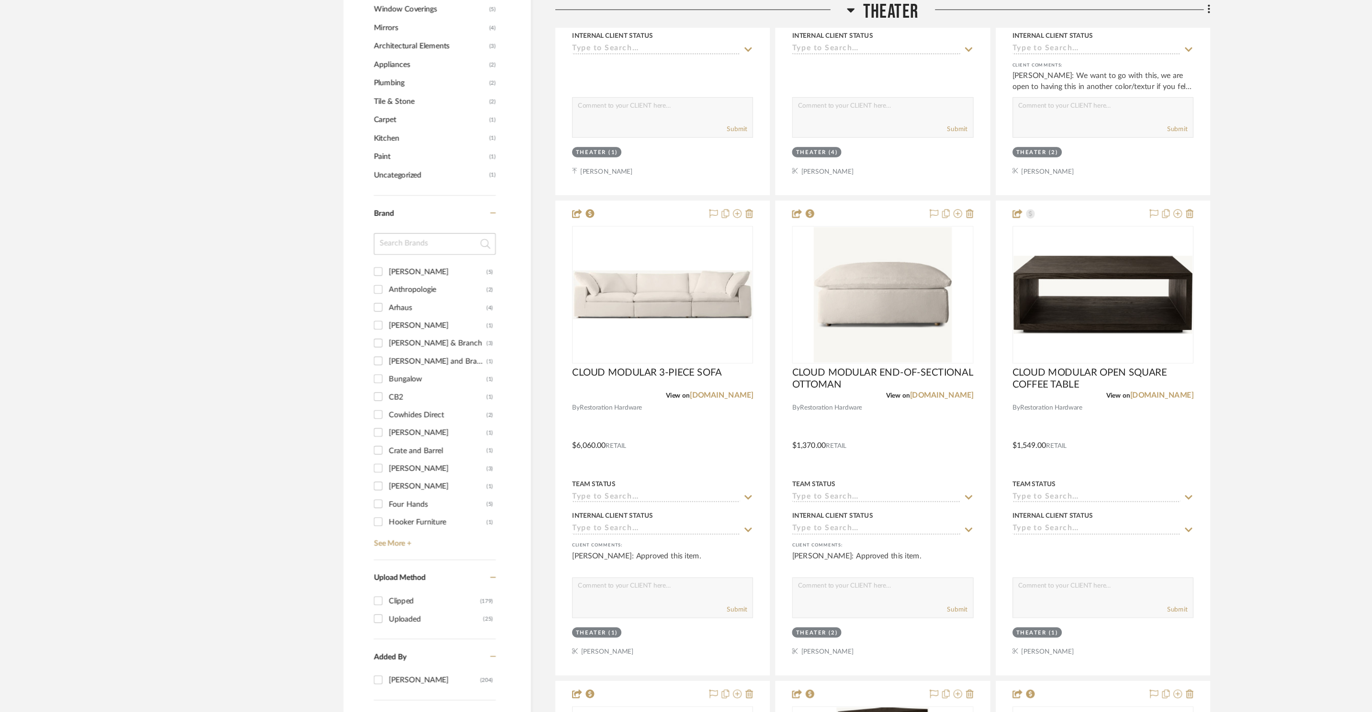
scroll to position [1115, 0]
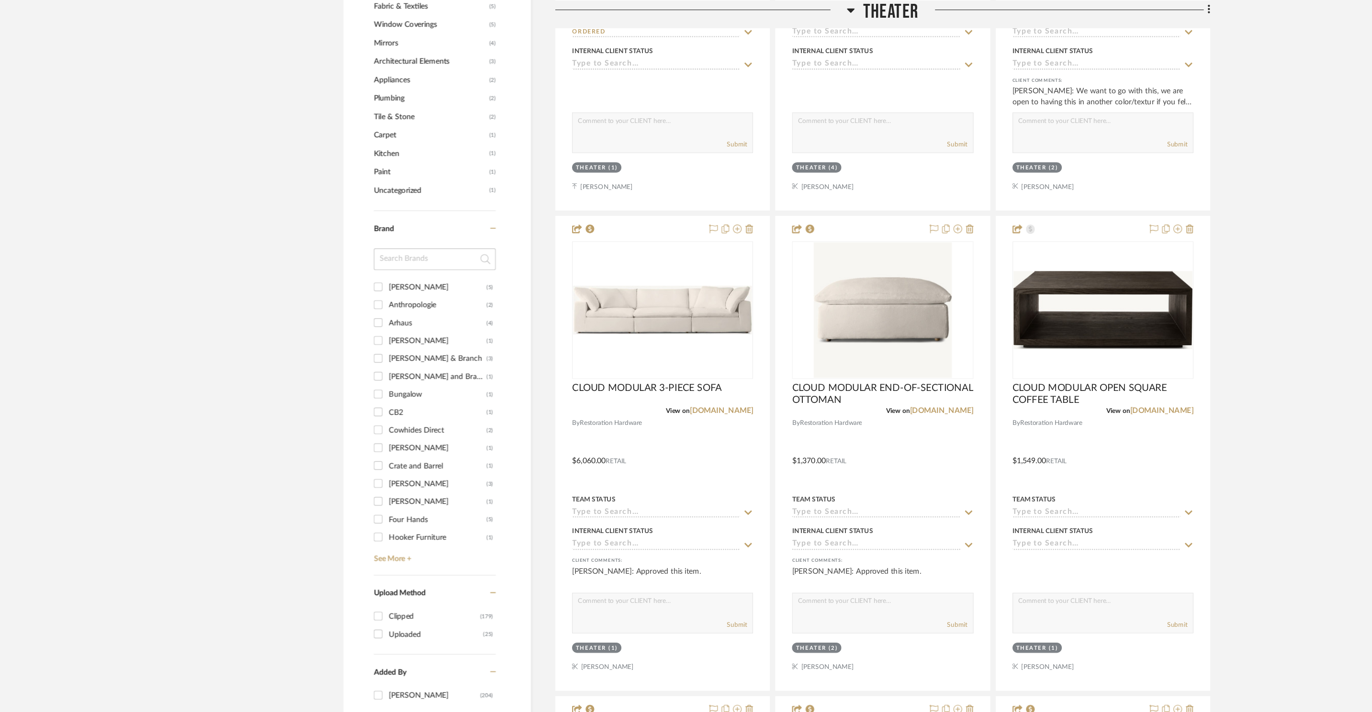
click at [774, 6] on span "Theater" at bounding box center [787, 10] width 49 height 21
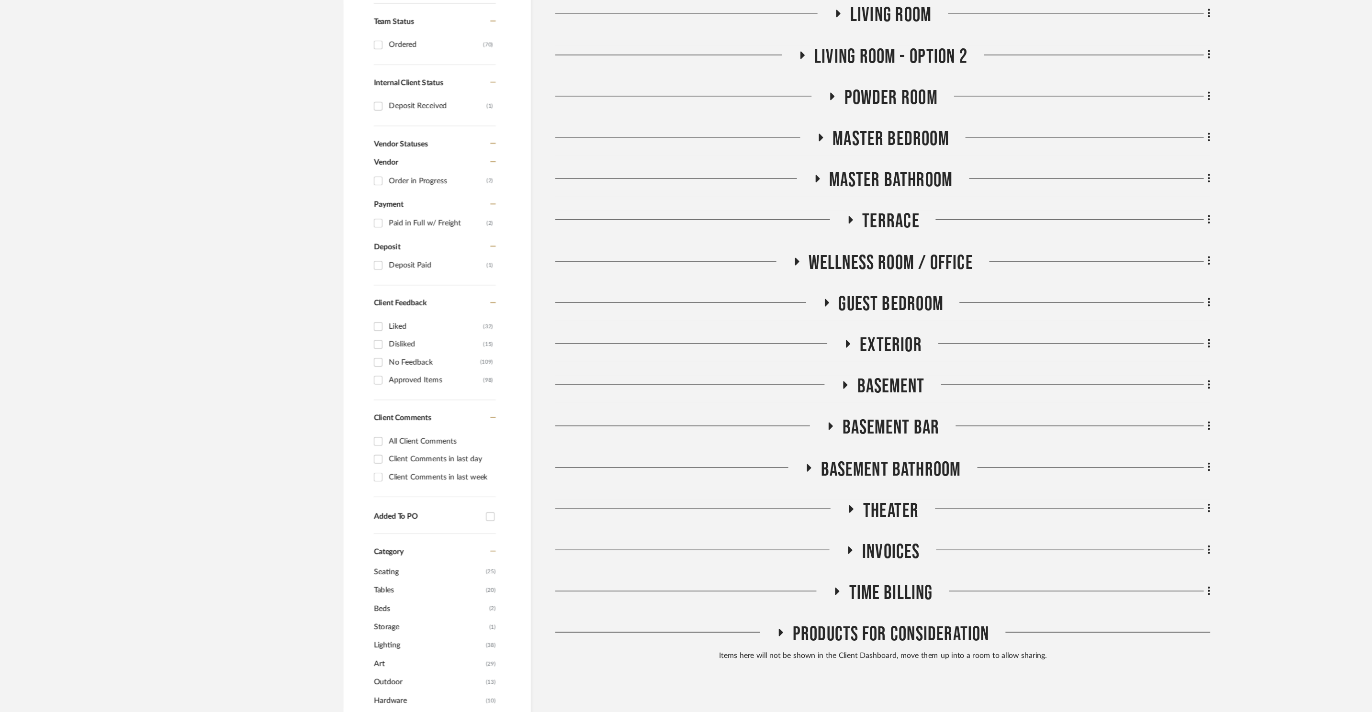
scroll to position [322, 0]
click at [791, 499] on span "Basement Bathroom" at bounding box center [787, 497] width 124 height 21
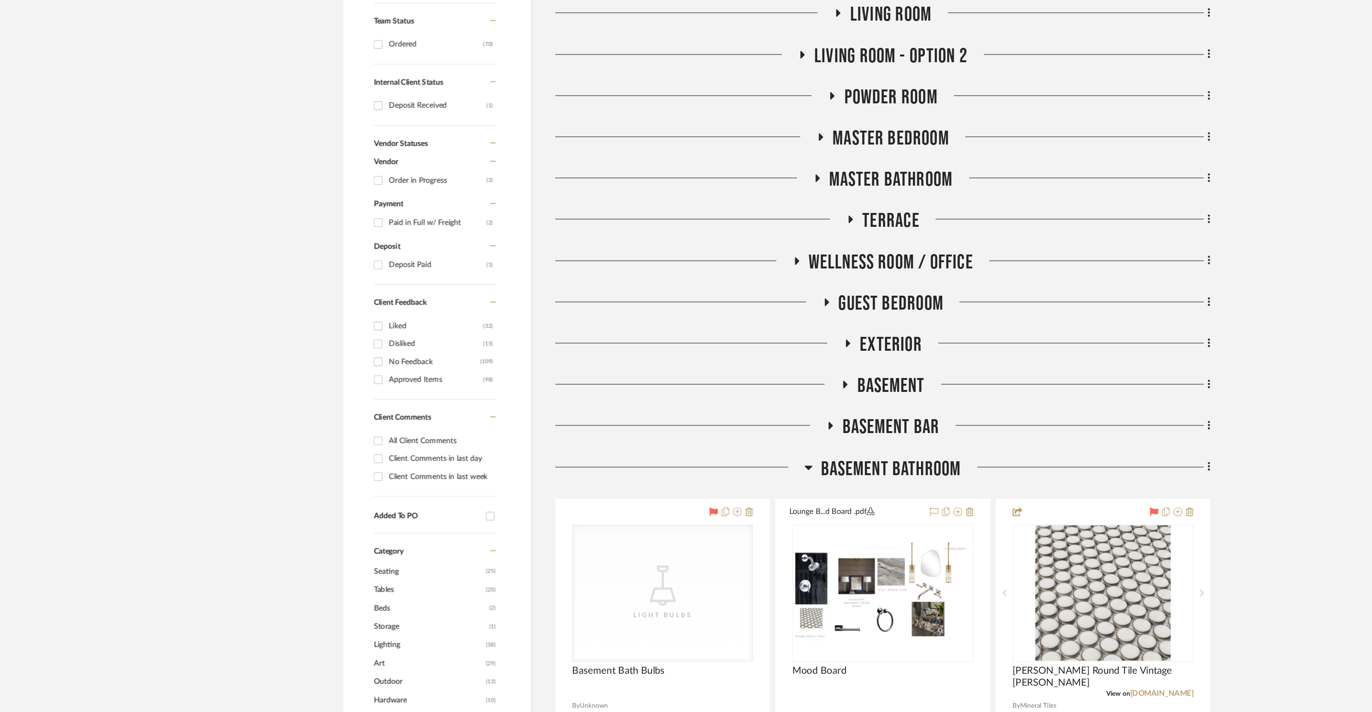
click at [791, 499] on span "Basement Bathroom" at bounding box center [787, 497] width 124 height 21
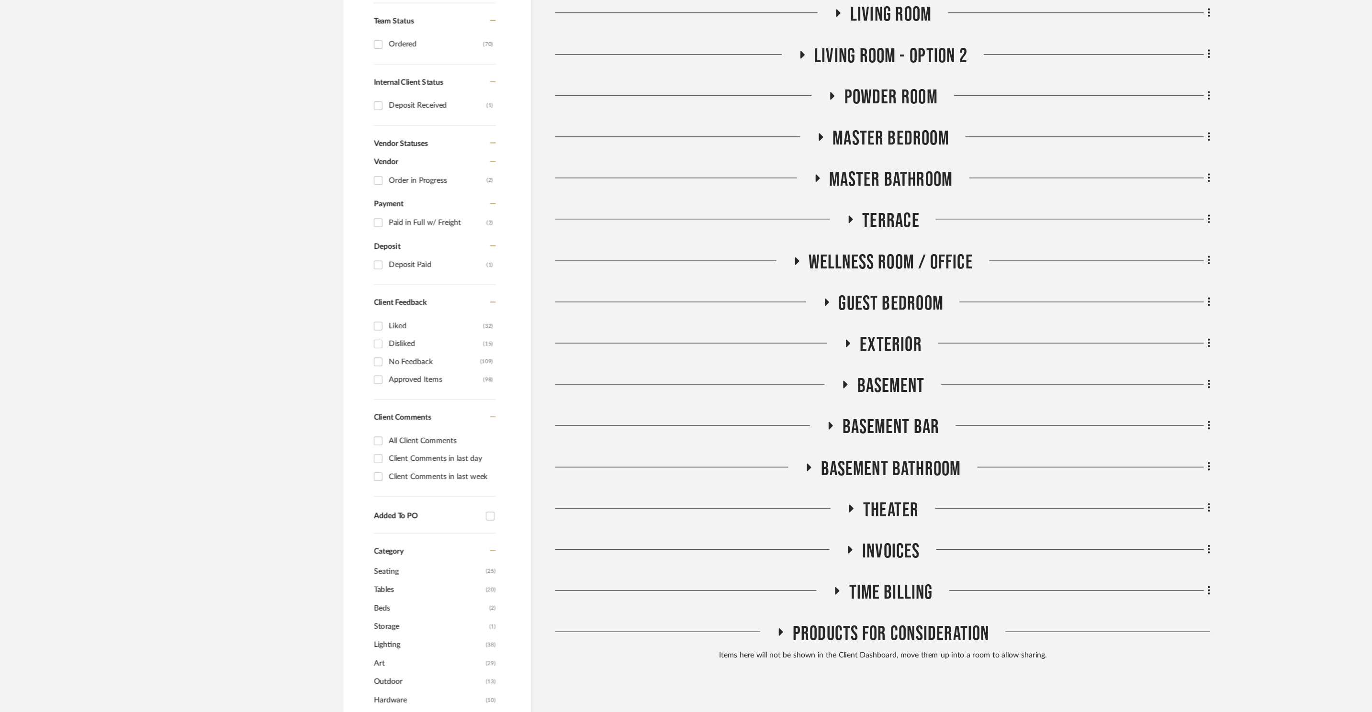
click at [784, 446] on div "Entire Project Foyer / Entry Stairs Kitchen Family Room / Sunroom Living Room L…" at bounding box center [780, 287] width 579 height 768
click at [786, 450] on span "Basement Bar" at bounding box center [788, 460] width 86 height 21
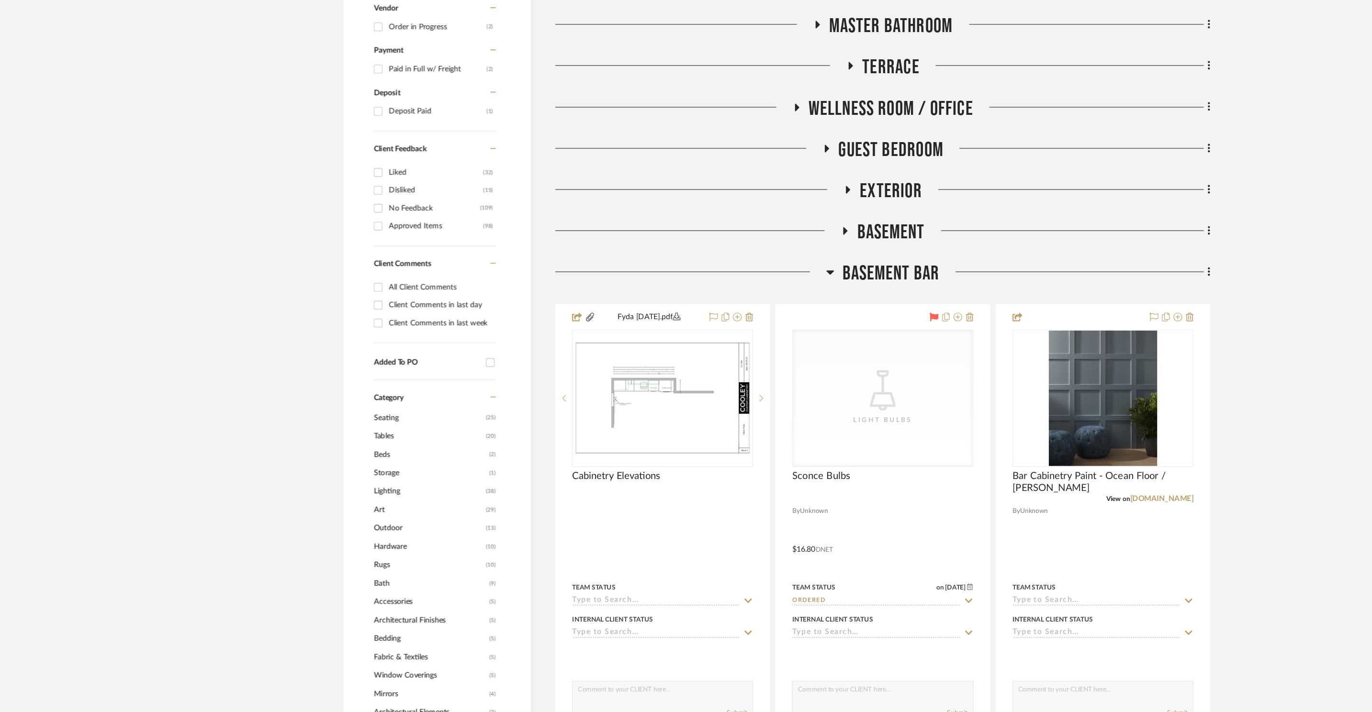
scroll to position [454, 0]
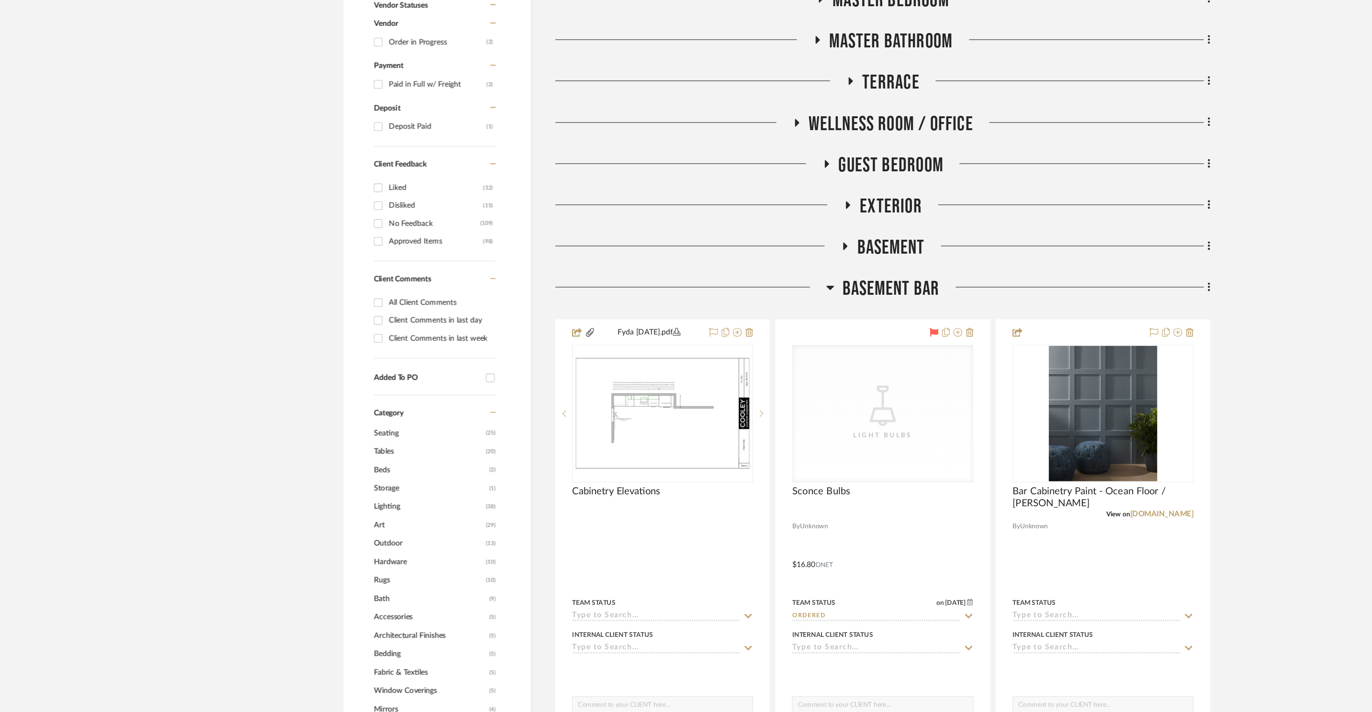
click at [779, 335] on span "Basement Bar" at bounding box center [788, 327] width 86 height 21
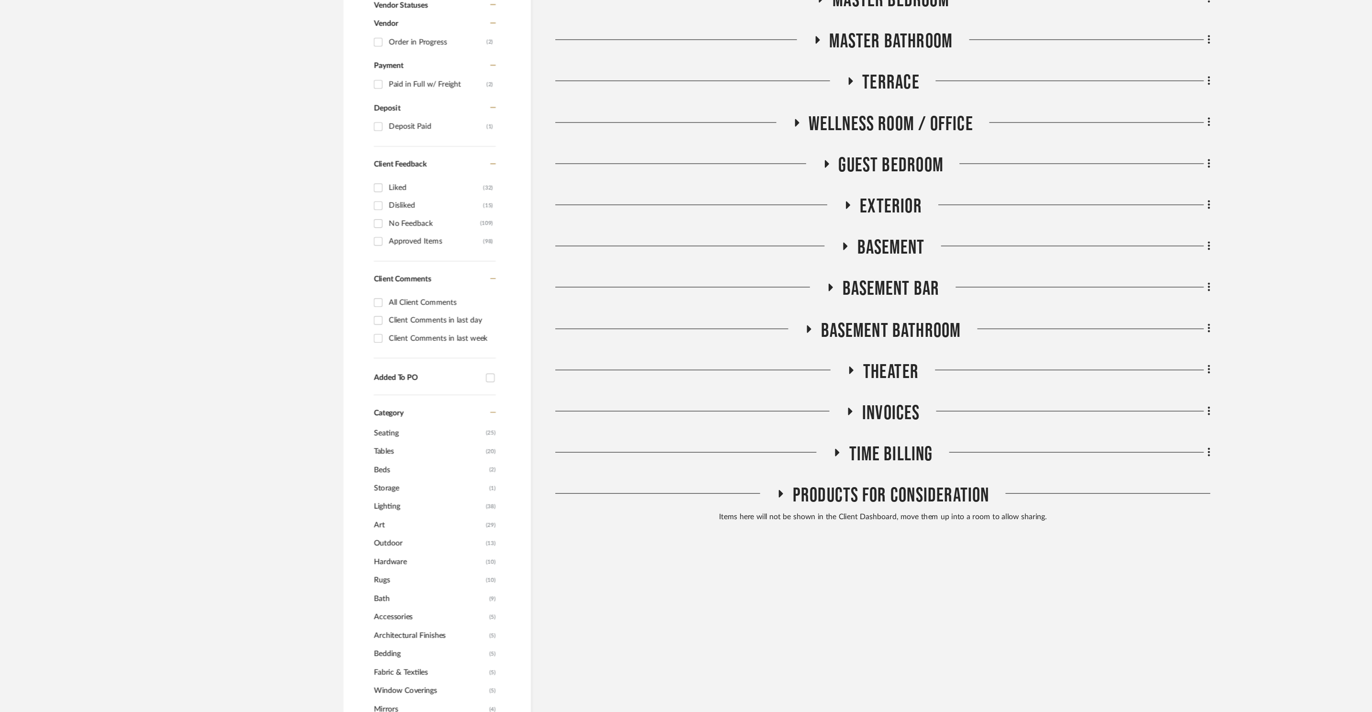
click at [780, 287] on span "Basement" at bounding box center [787, 291] width 60 height 21
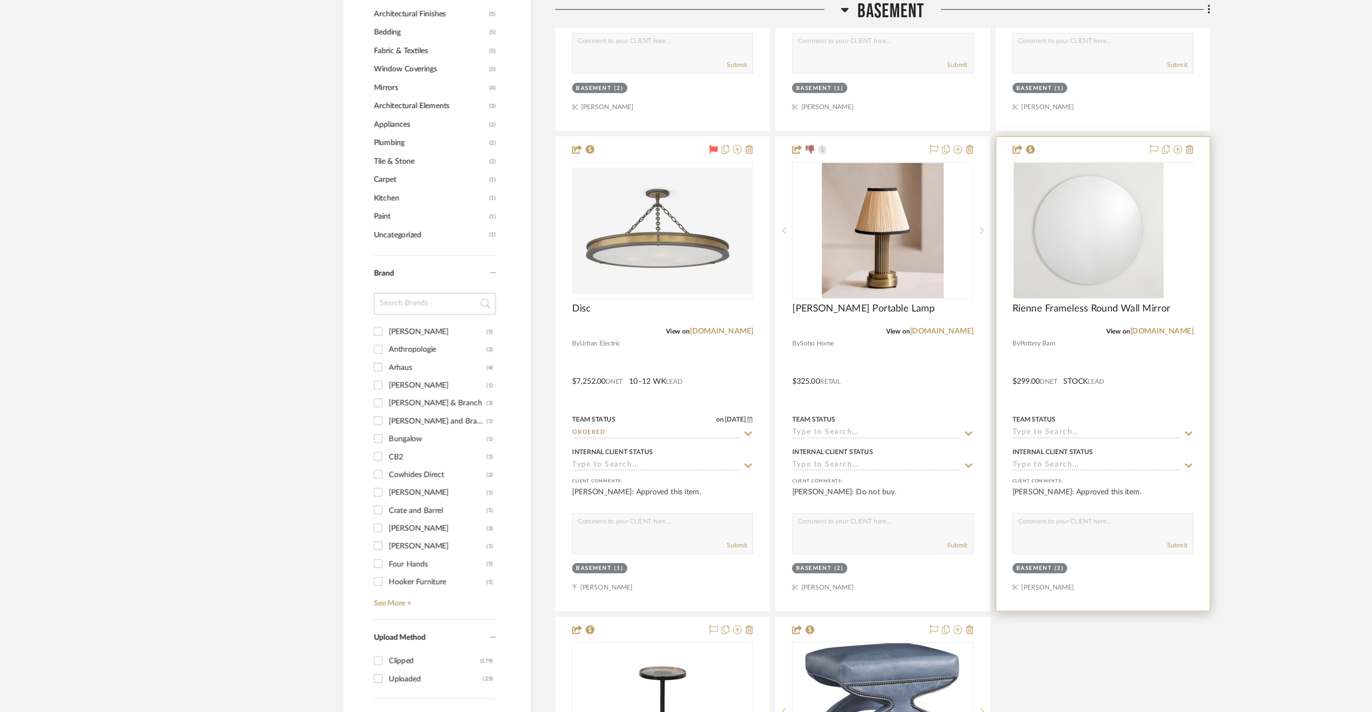
scroll to position [1072, 0]
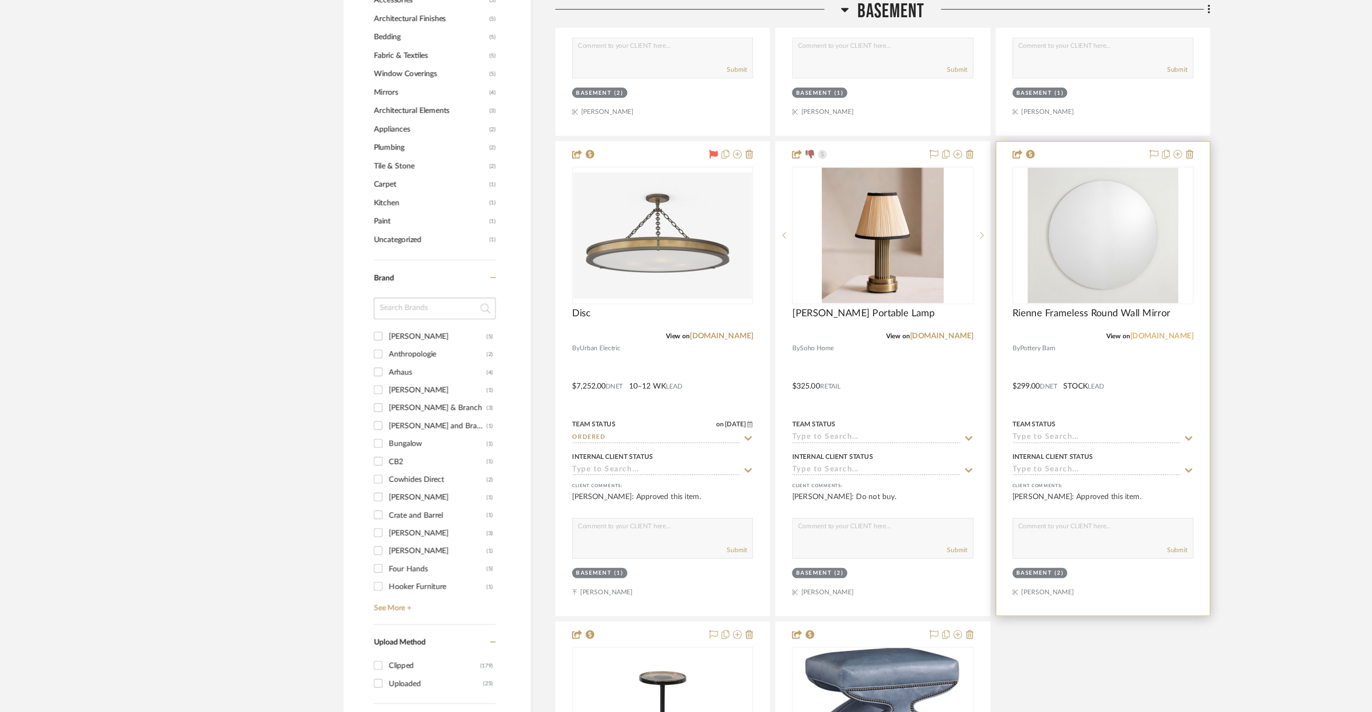
click at [1038, 298] on link "[DOMAIN_NAME]" at bounding box center [1027, 297] width 56 height 7
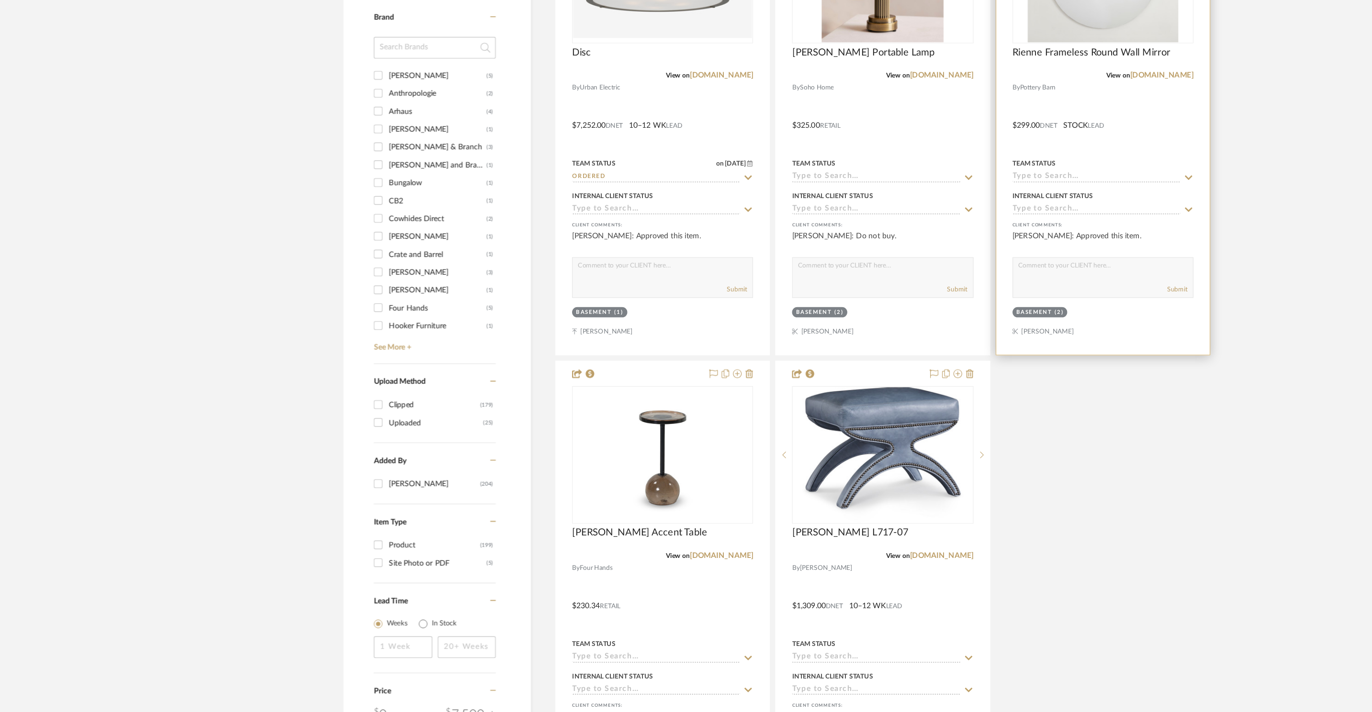
scroll to position [1479, 0]
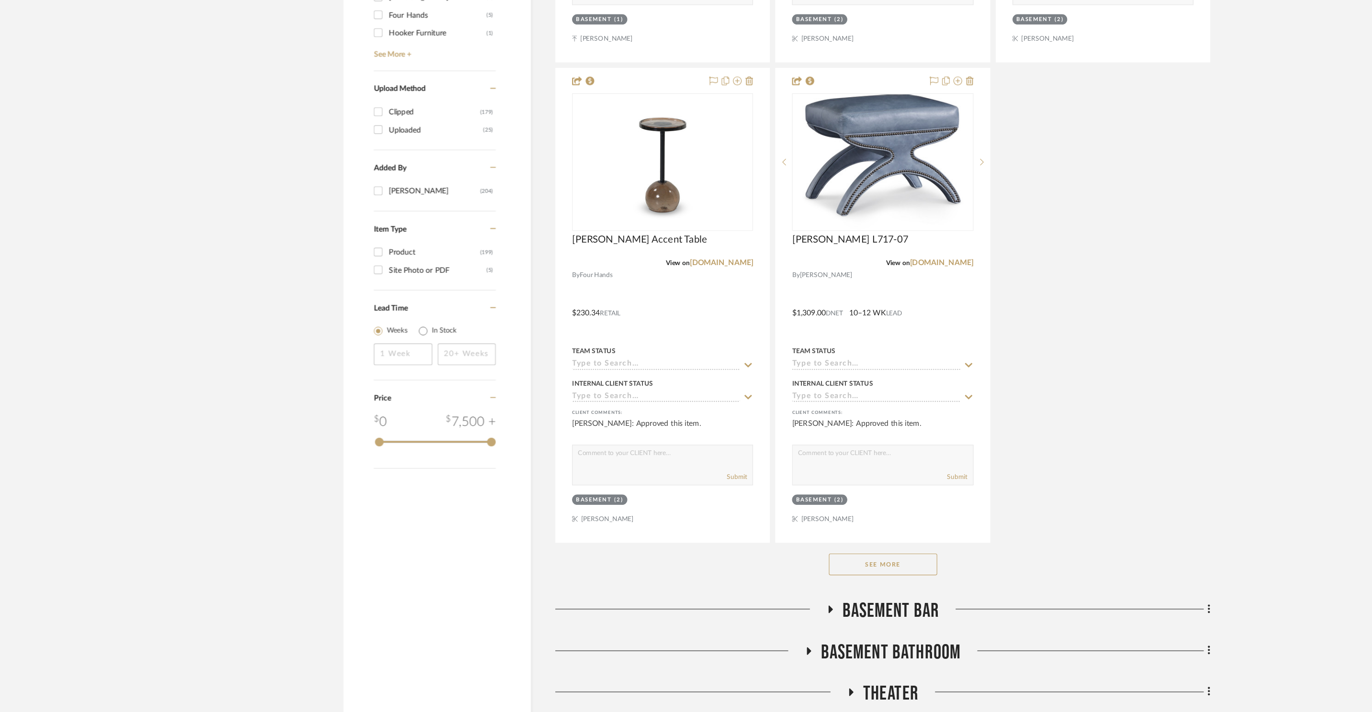
click at [798, 584] on button "See More" at bounding box center [781, 581] width 96 height 19
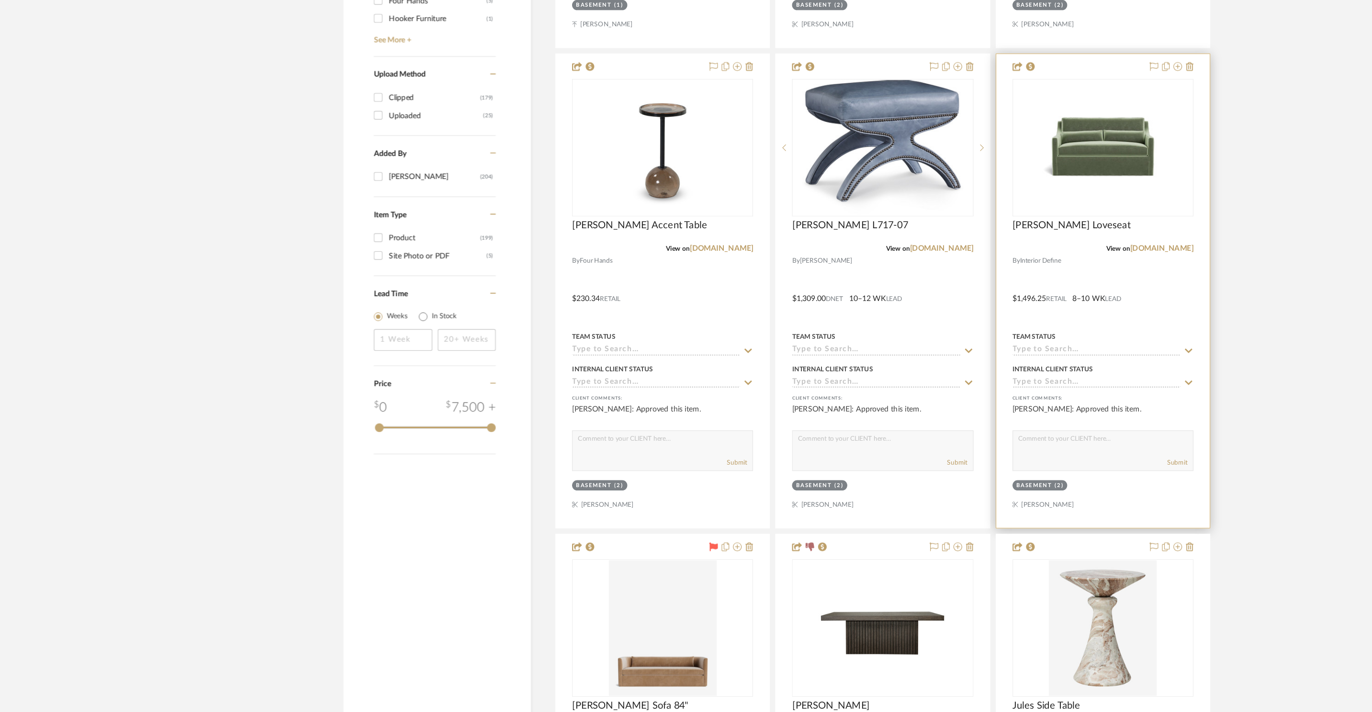
scroll to position [1492, 0]
click at [1045, 302] on link "[DOMAIN_NAME]" at bounding box center [1027, 301] width 56 height 7
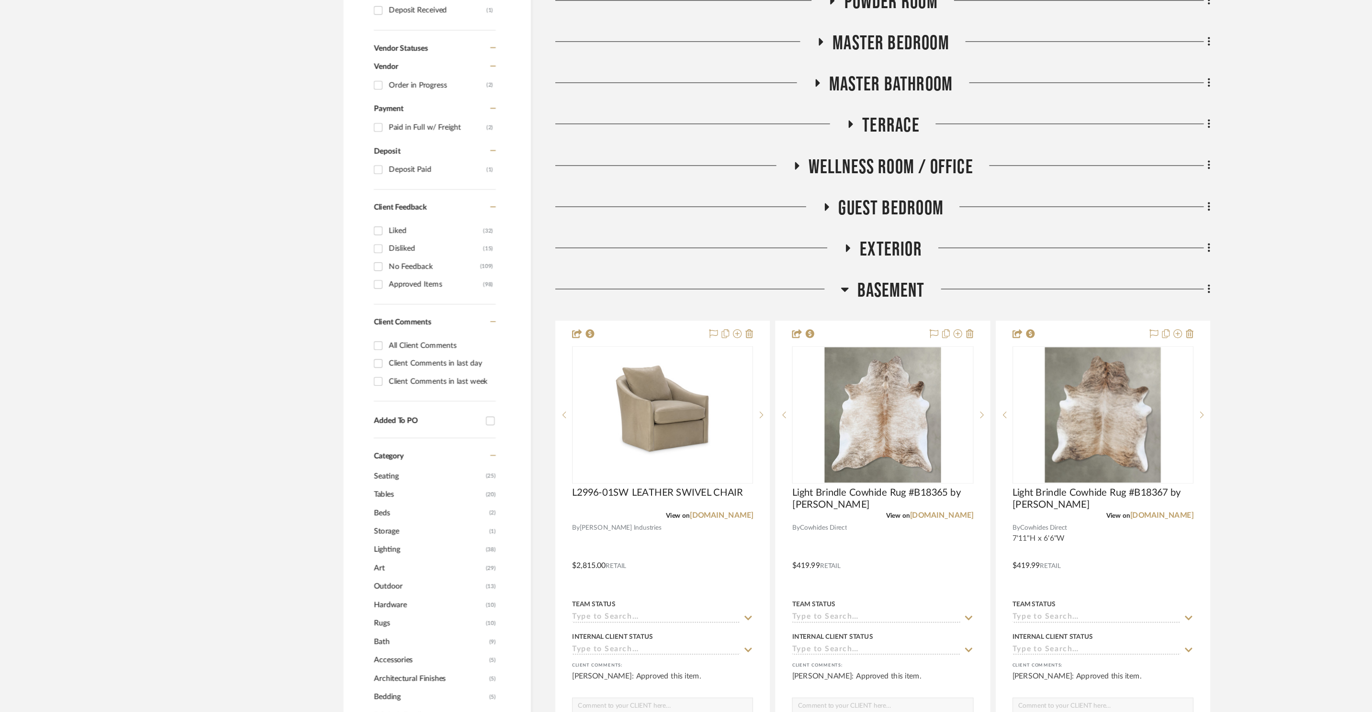
scroll to position [325, 0]
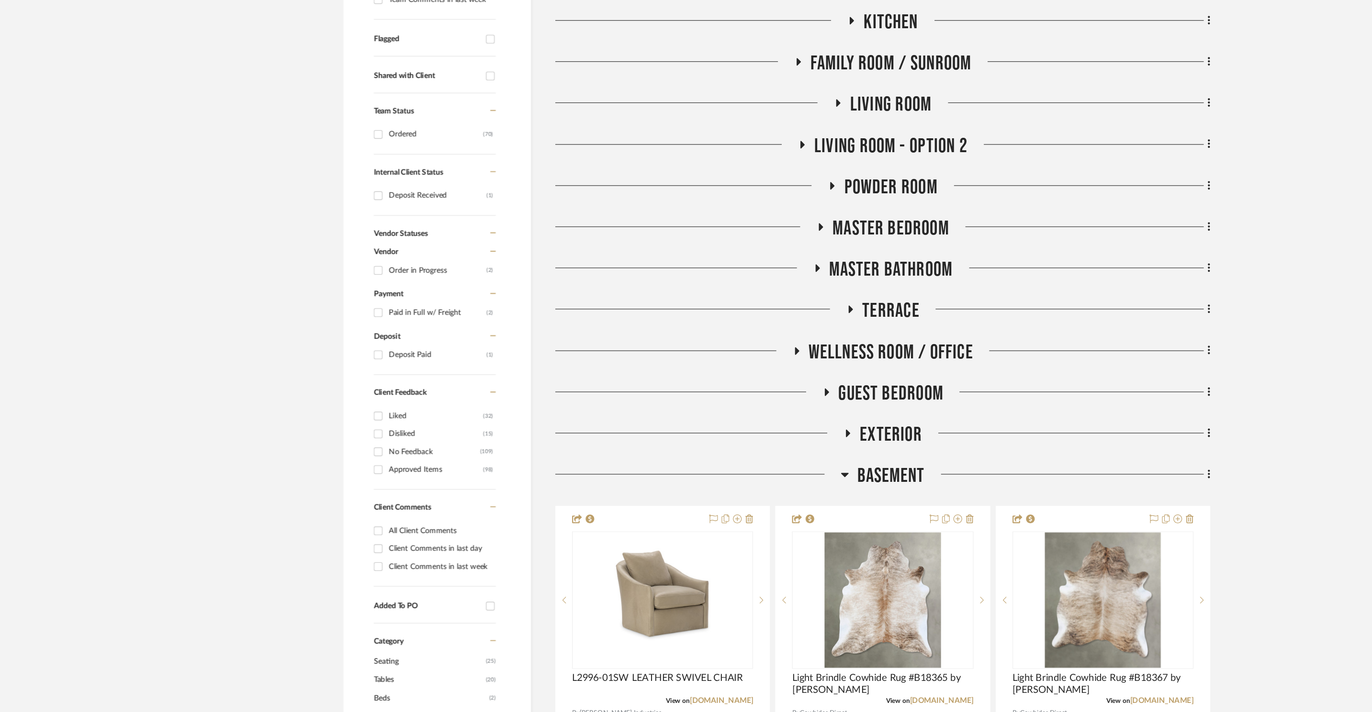
drag, startPoint x: 792, startPoint y: 384, endPoint x: 857, endPoint y: 354, distance: 71.1
click at [792, 384] on span "Exterior" at bounding box center [787, 384] width 55 height 21
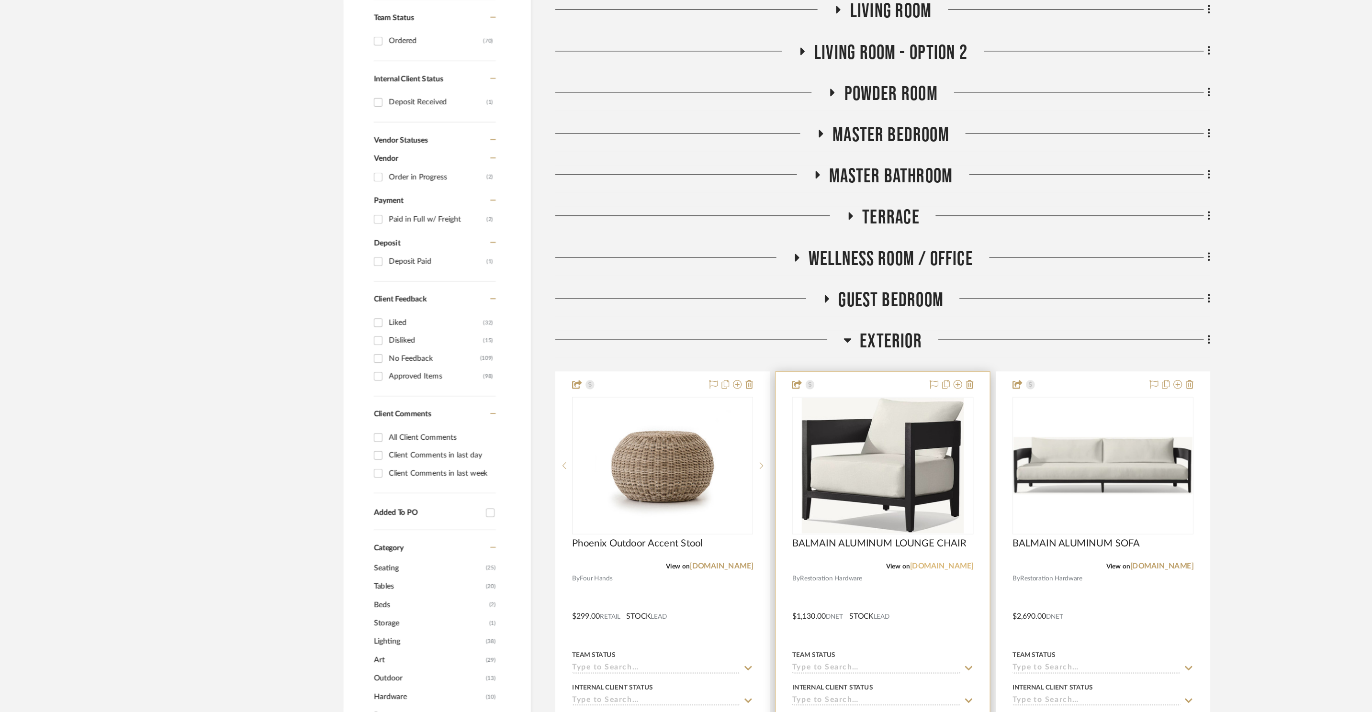
click at [850, 584] on link "[DOMAIN_NAME]" at bounding box center [832, 583] width 56 height 7
click at [768, 381] on span "Exterior" at bounding box center [787, 384] width 55 height 21
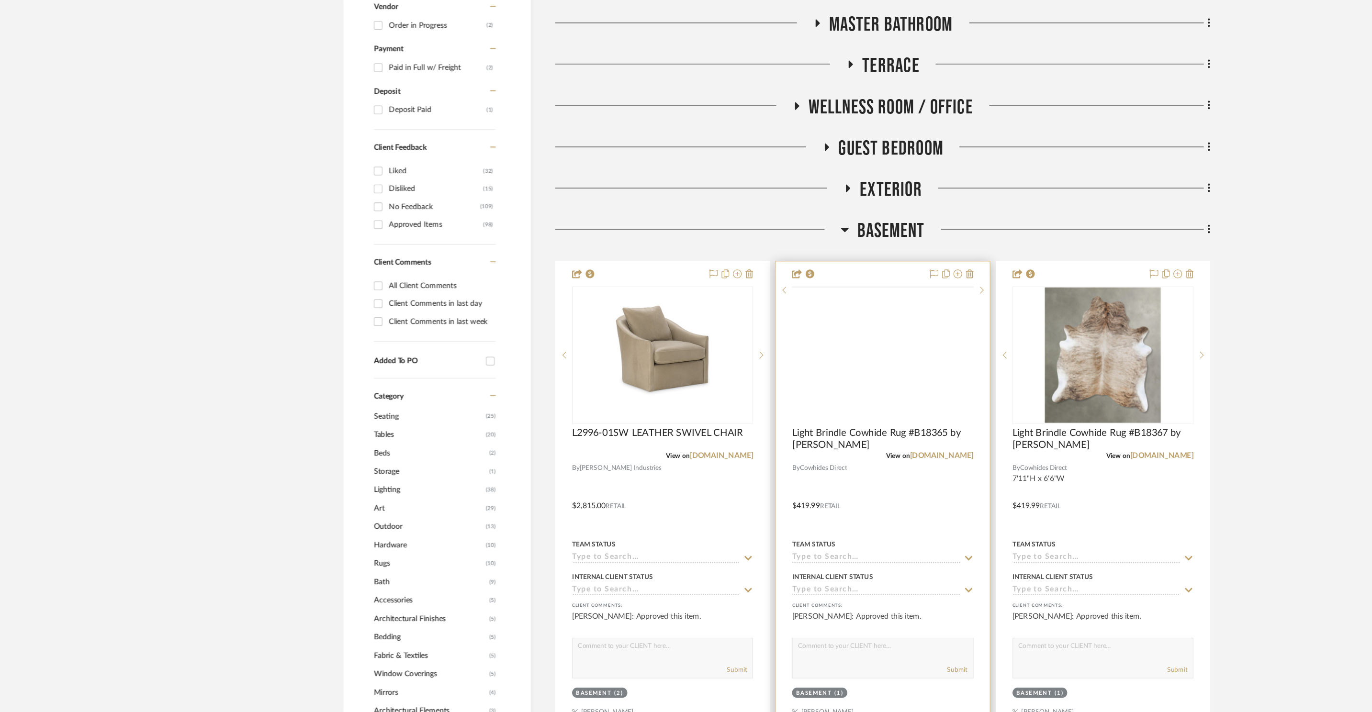
scroll to position [573, 0]
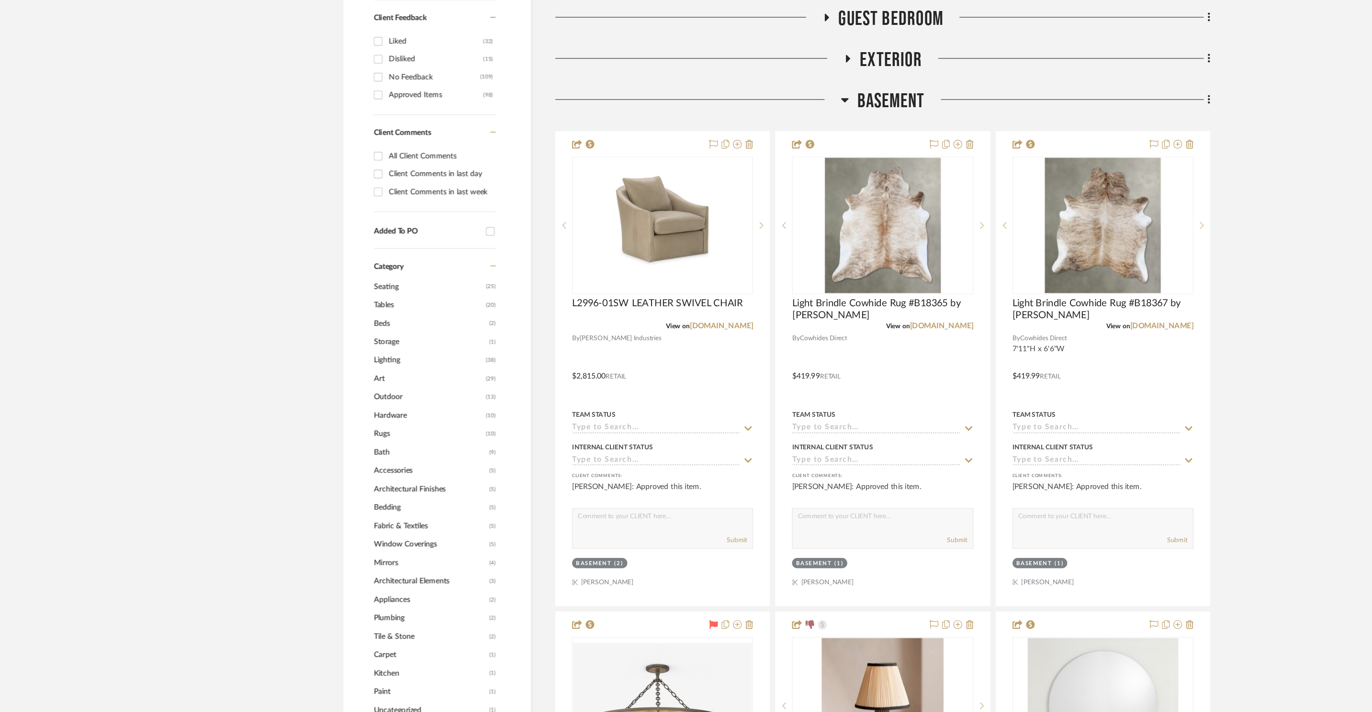
click at [789, 179] on span "Basement" at bounding box center [787, 172] width 60 height 21
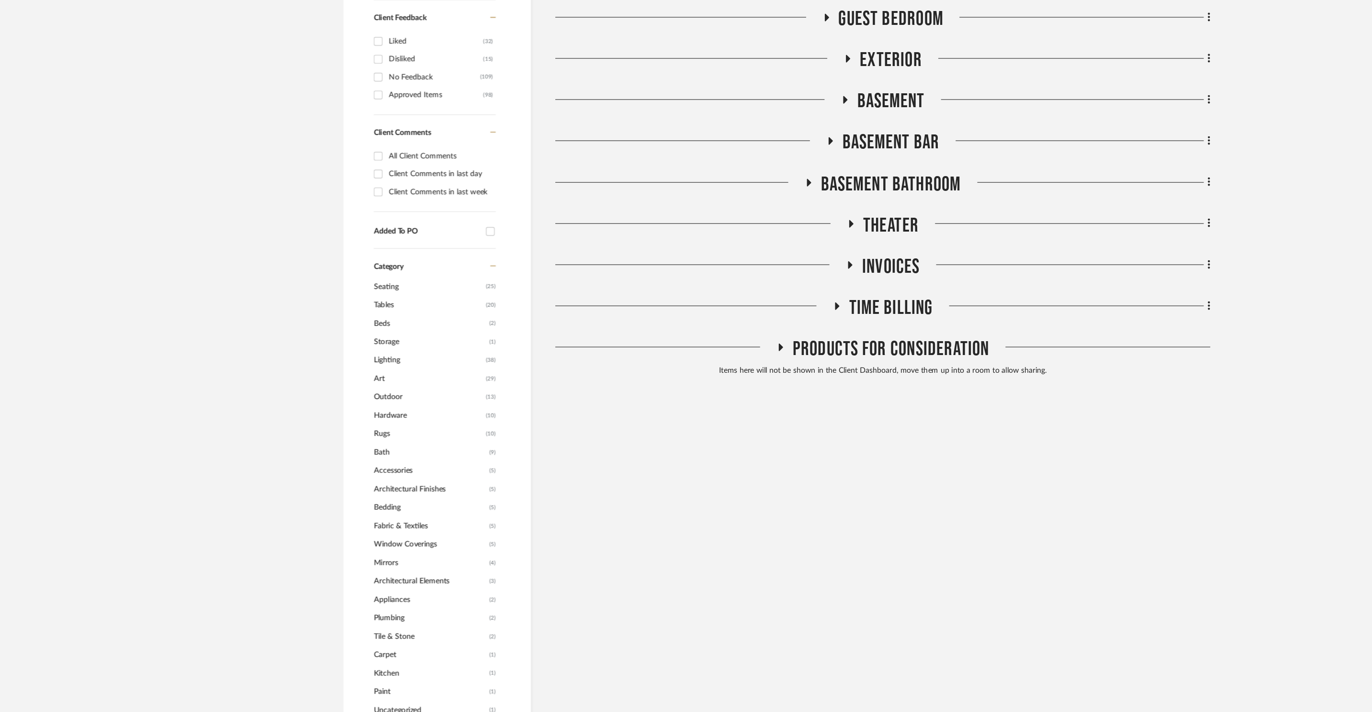
click at [789, 179] on span "Basement" at bounding box center [787, 172] width 60 height 21
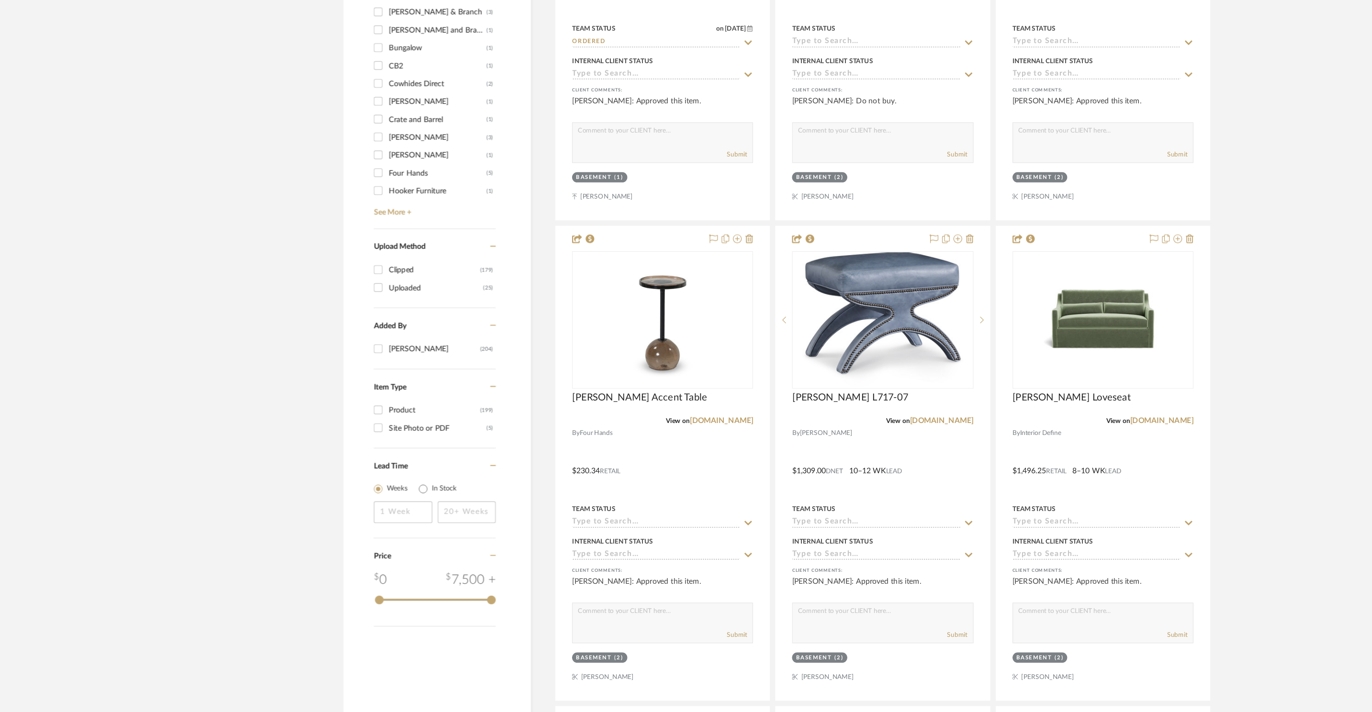
scroll to position [1571, 0]
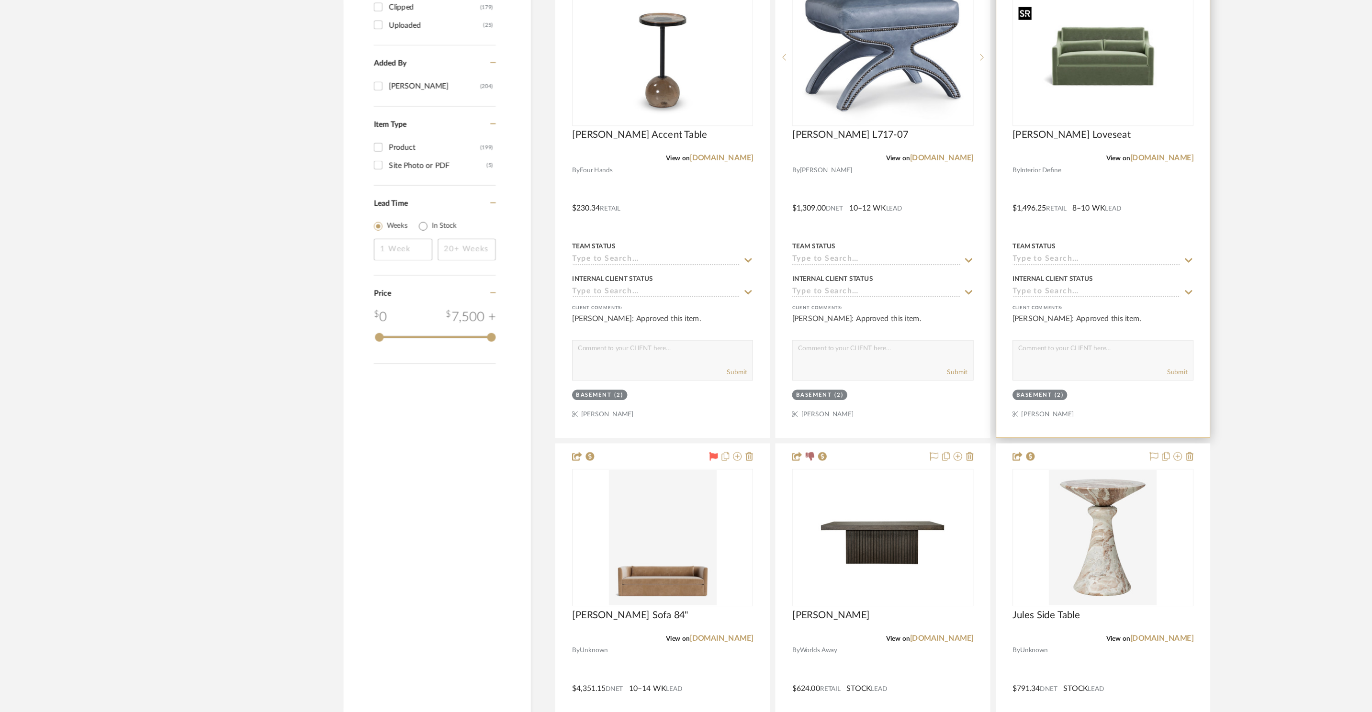
click at [0, 0] on img at bounding box center [0, 0] width 0 height 0
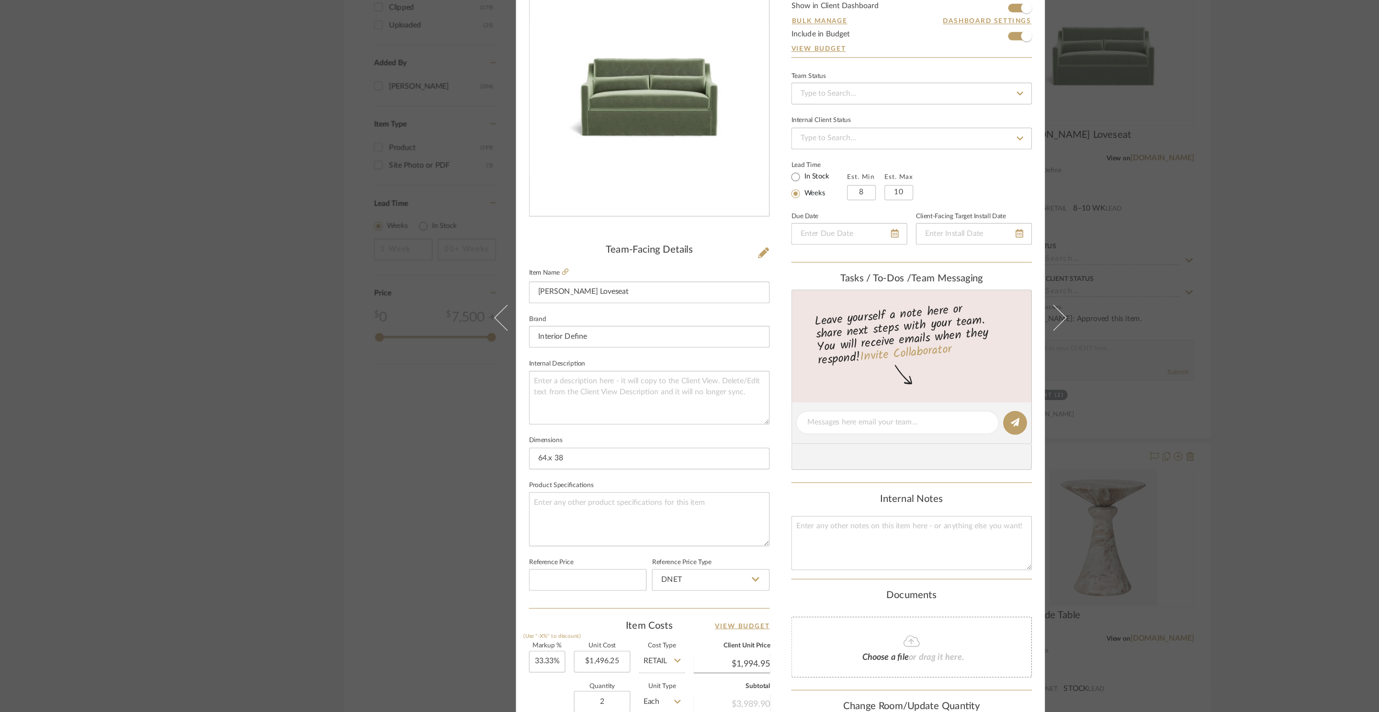
scroll to position [0, 0]
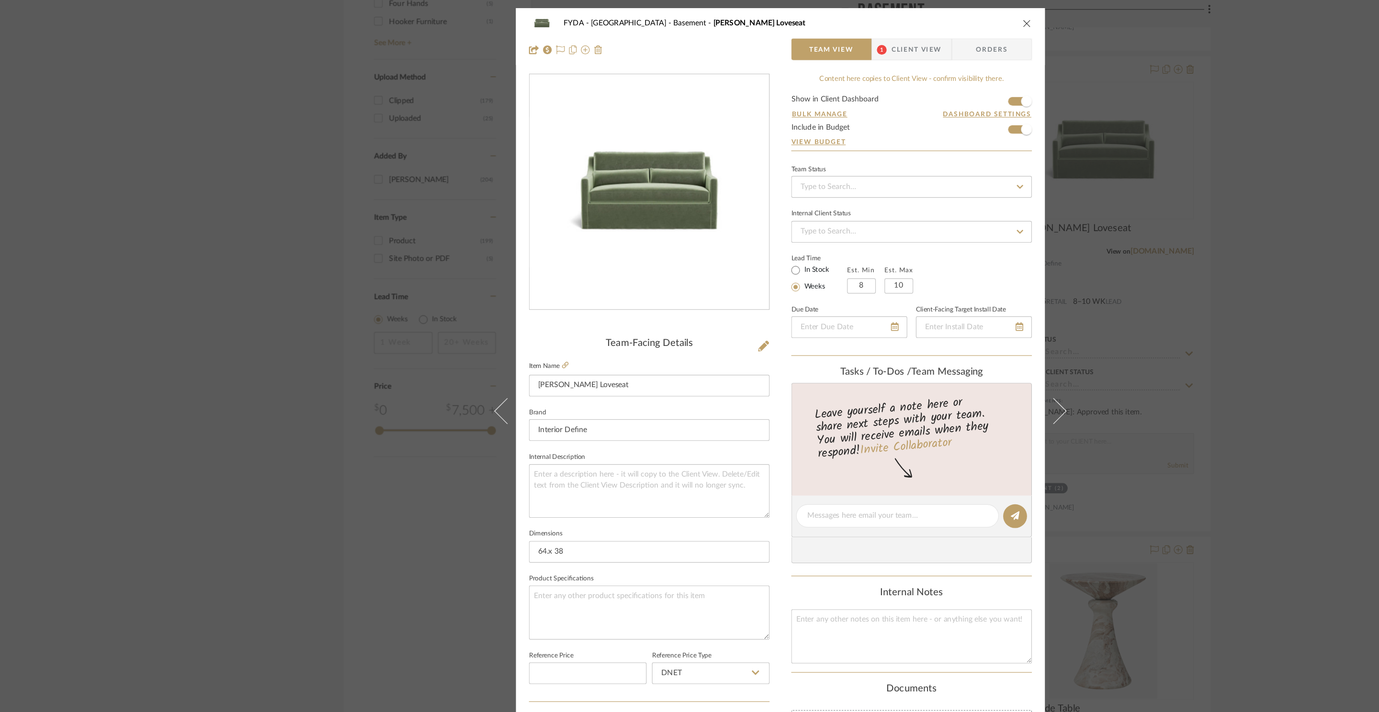
click at [500, 323] on fieldset "Item Name [PERSON_NAME] Loveseat" at bounding box center [573, 334] width 213 height 34
click at [497, 322] on icon at bounding box center [500, 323] width 6 height 6
